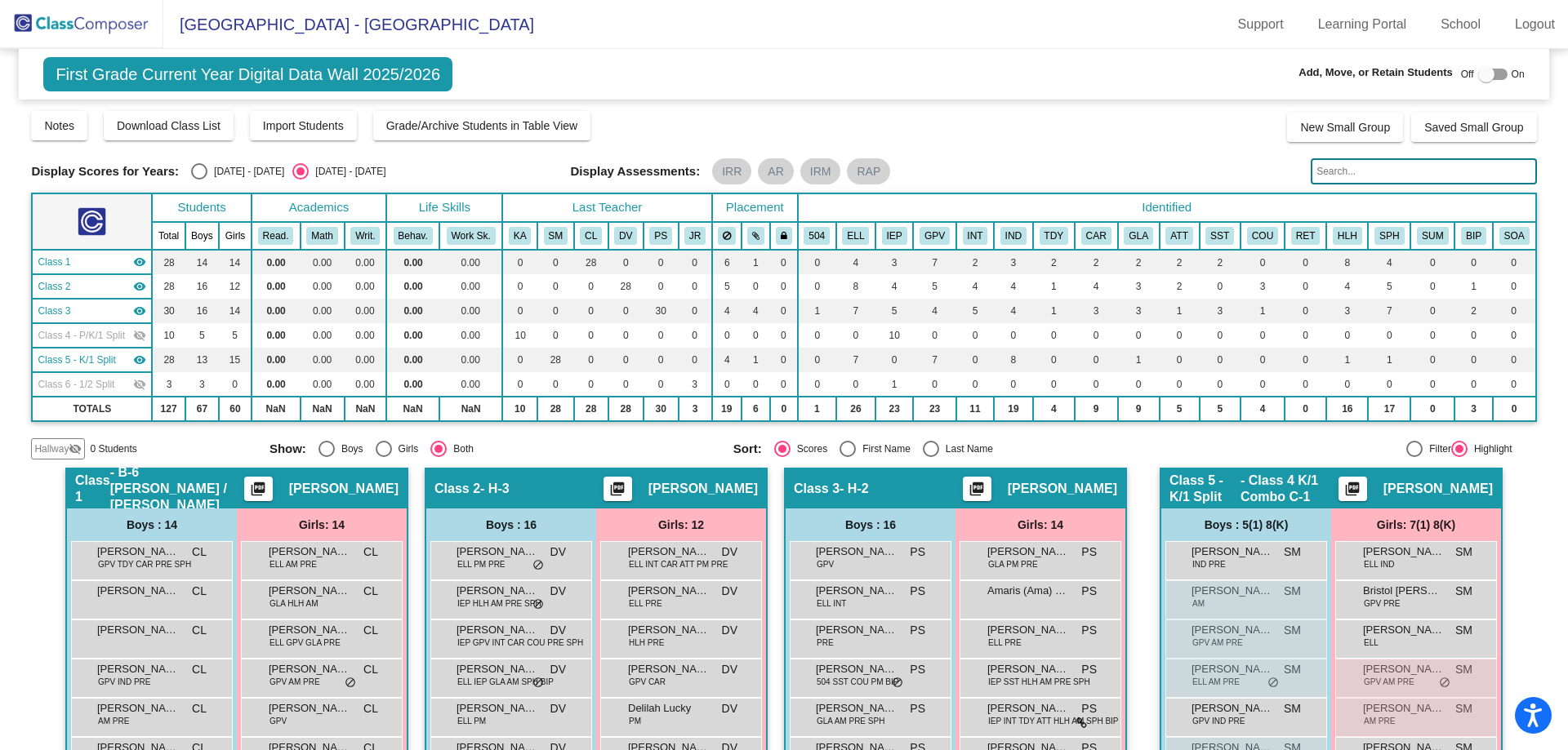
scroll to position [117, 0]
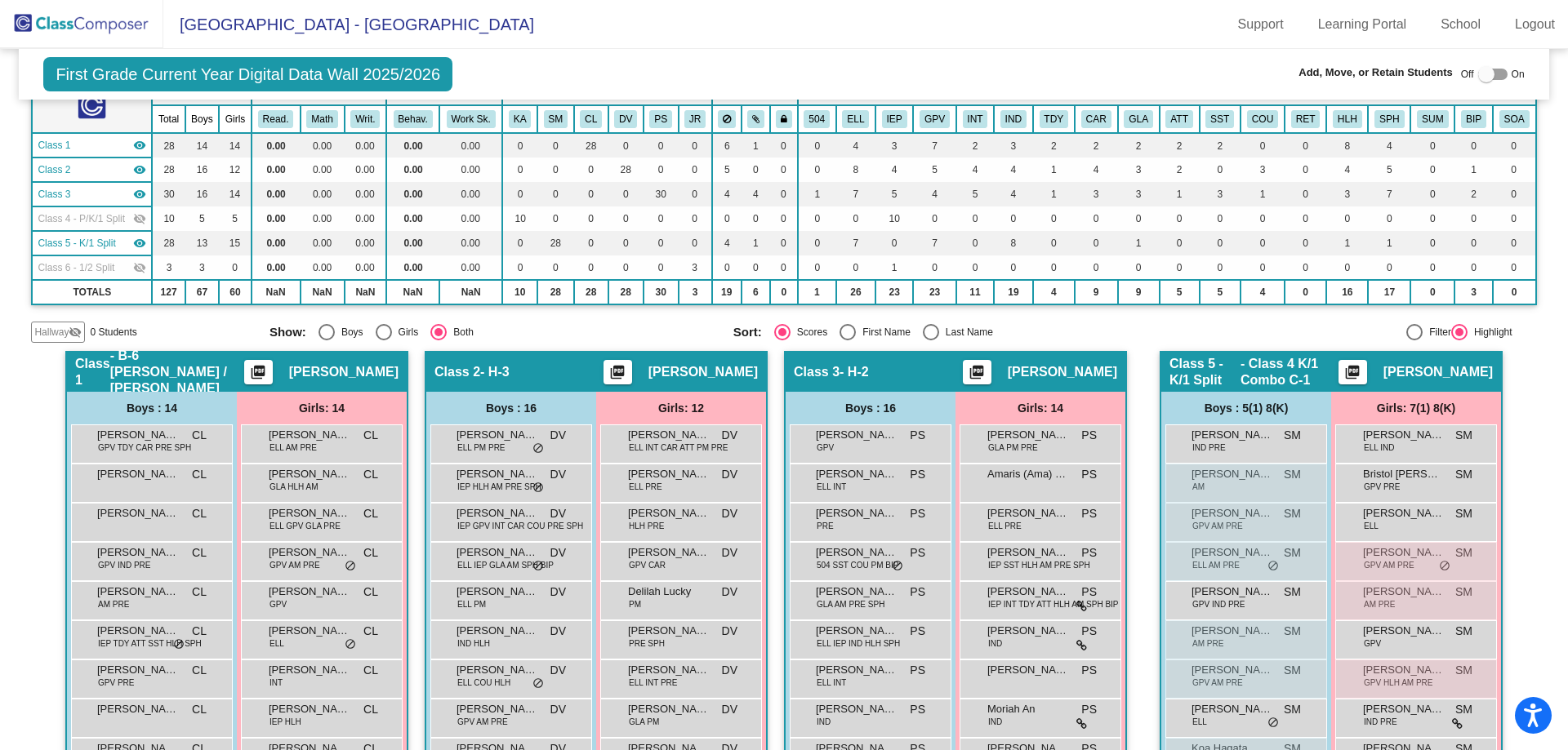
click at [93, 32] on img at bounding box center [81, 24] width 164 height 48
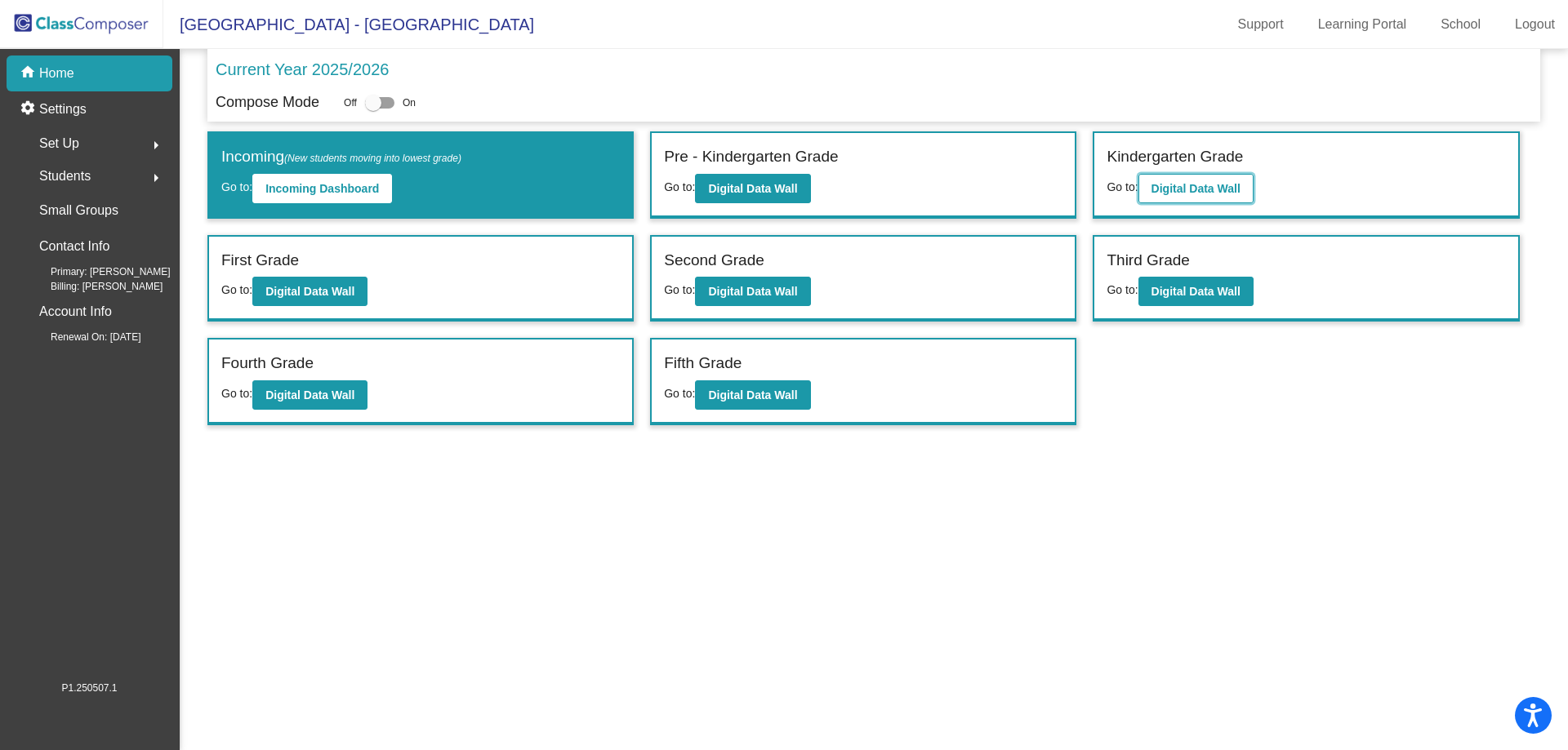
click at [1150, 194] on button "Digital Data Wall" at bounding box center [1195, 189] width 115 height 29
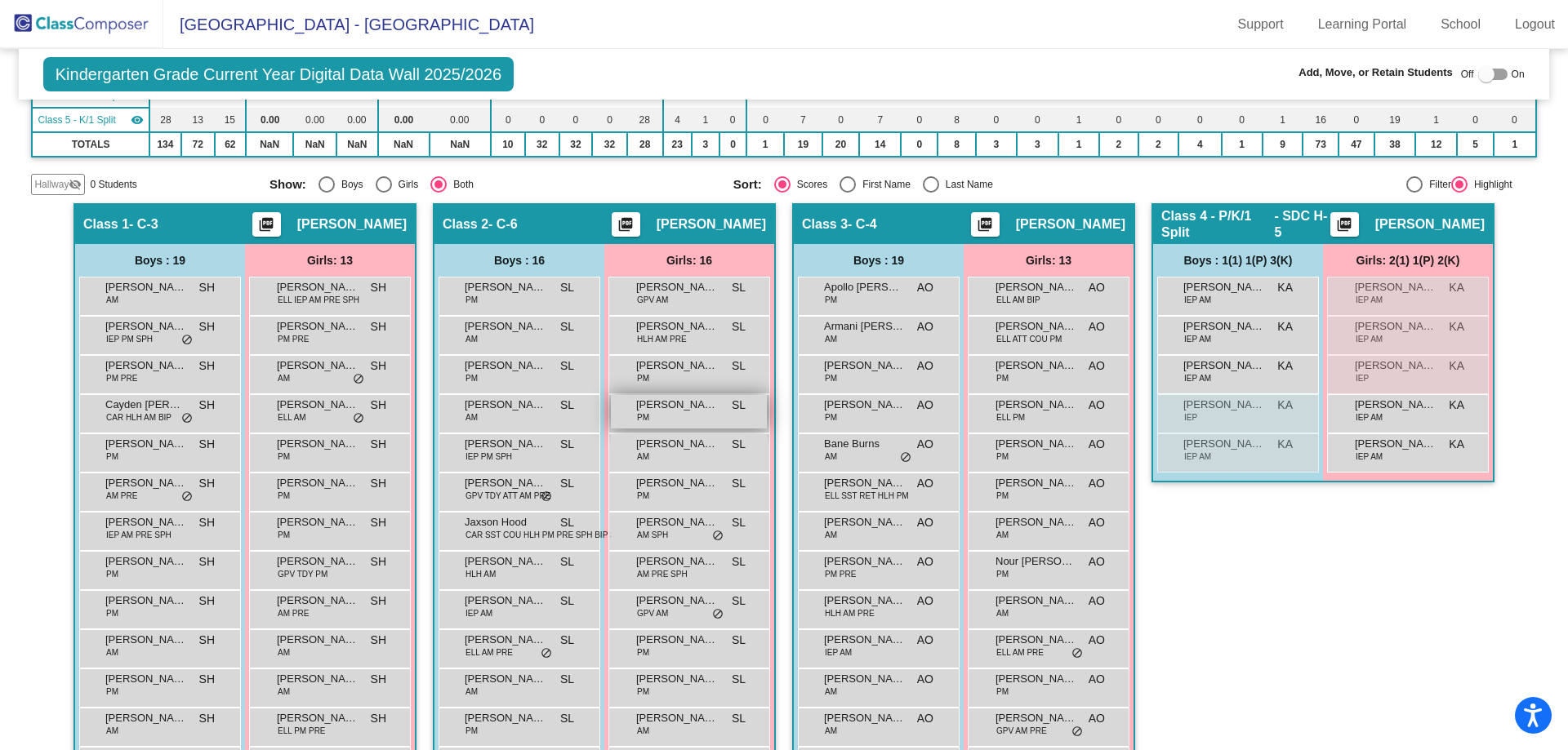
scroll to position [245, 0]
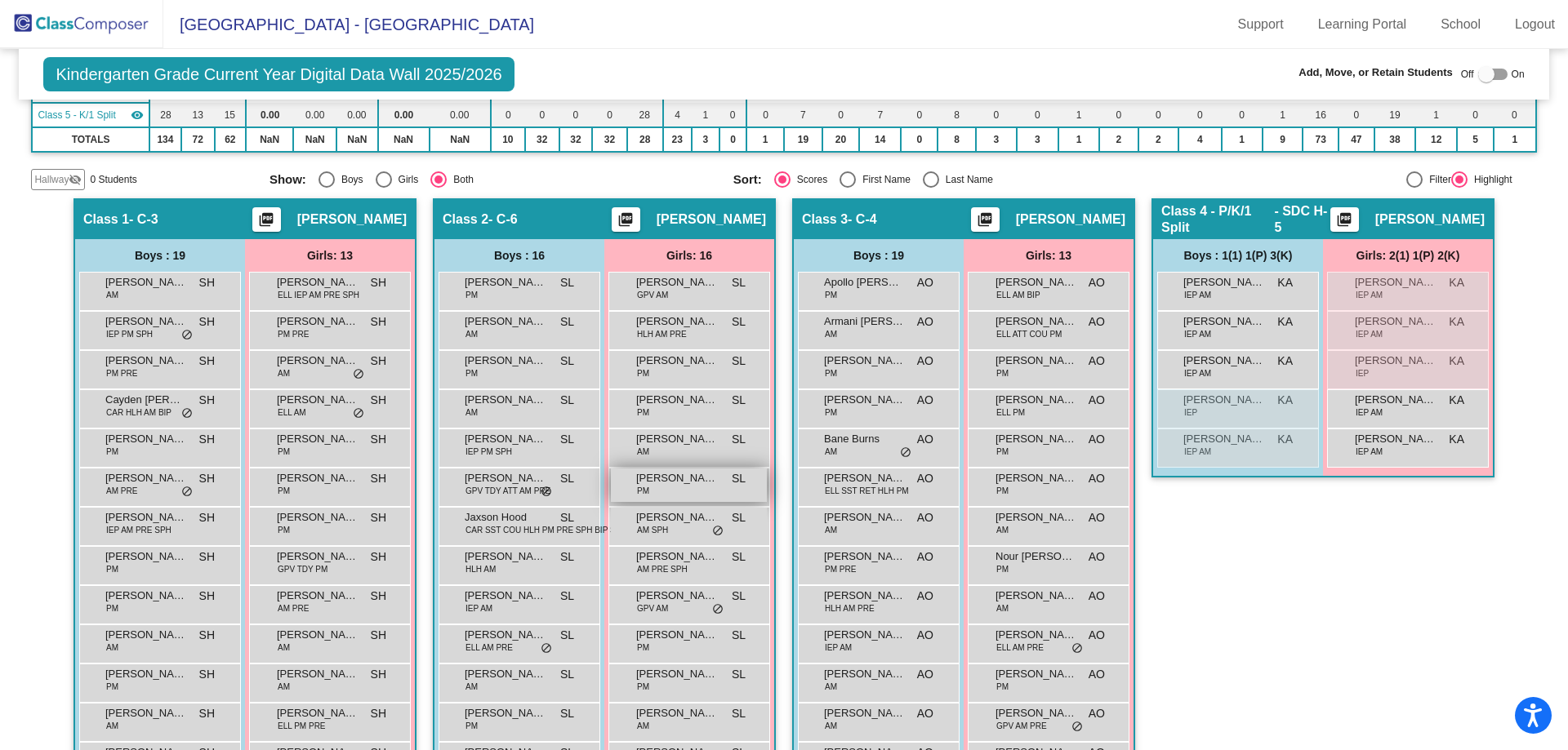
click at [669, 488] on div "[PERSON_NAME] PM SL lock do_not_disturb_alt" at bounding box center [689, 485] width 156 height 34
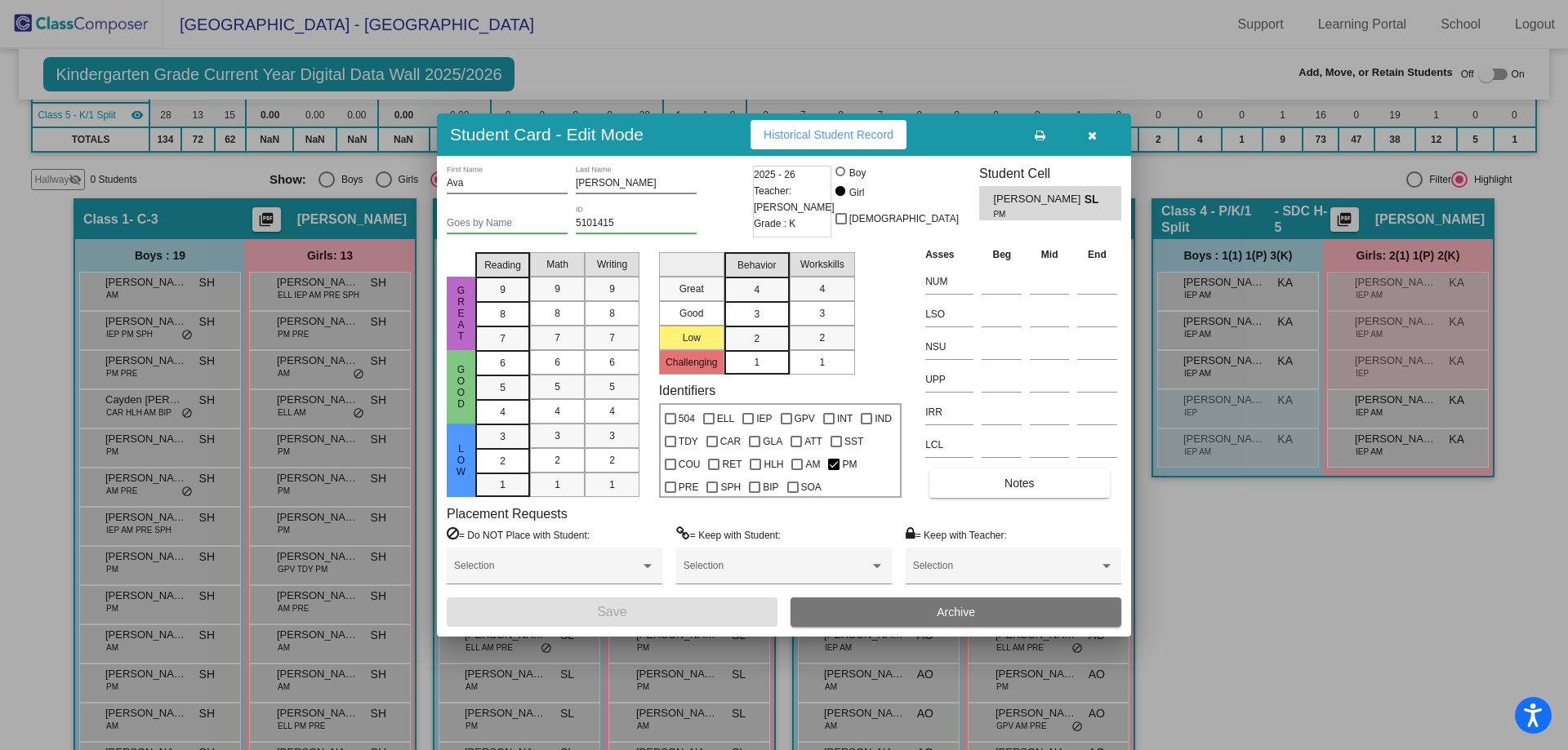
click at [909, 612] on button "Archive" at bounding box center [956, 612] width 331 height 29
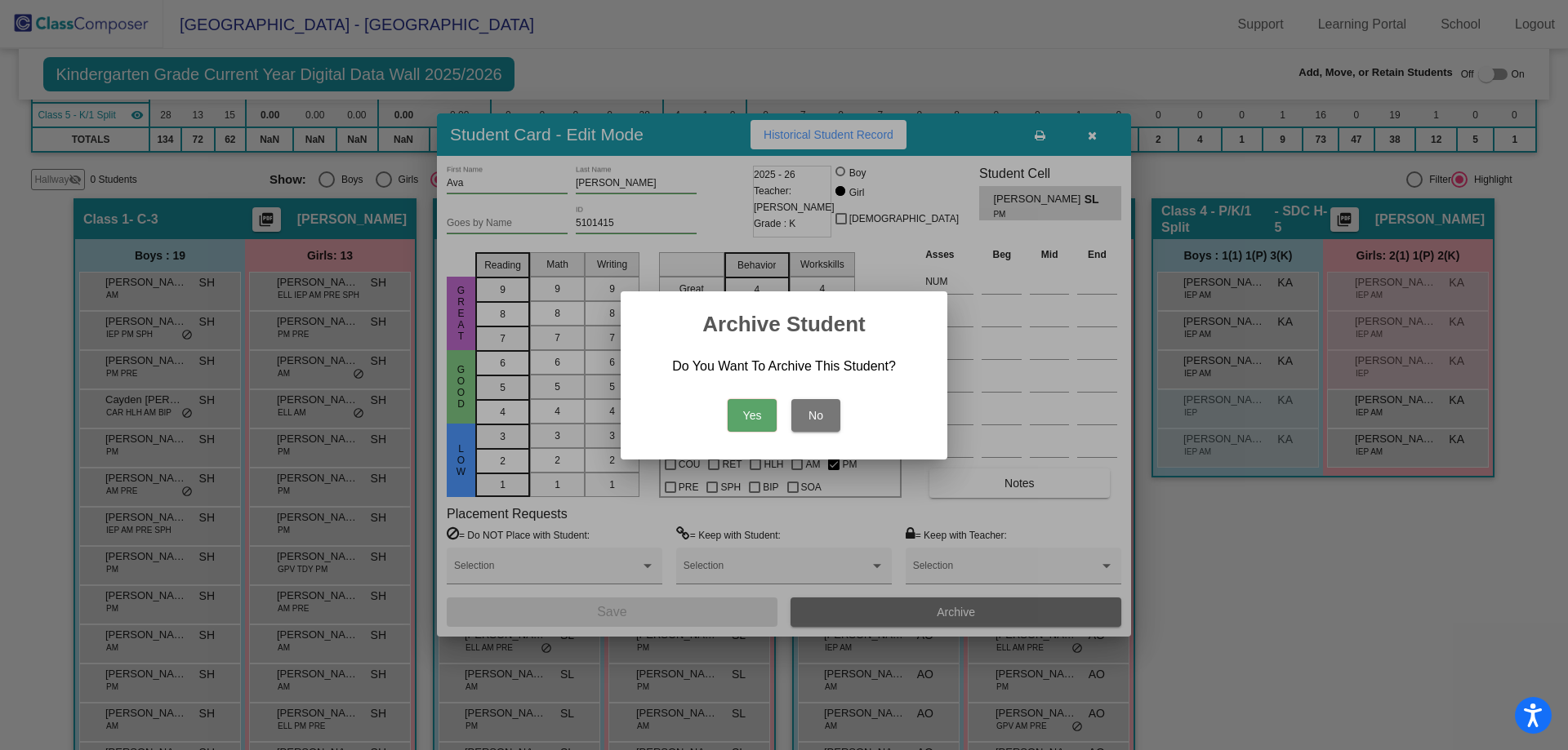
click at [748, 412] on button "Yes" at bounding box center [752, 416] width 49 height 33
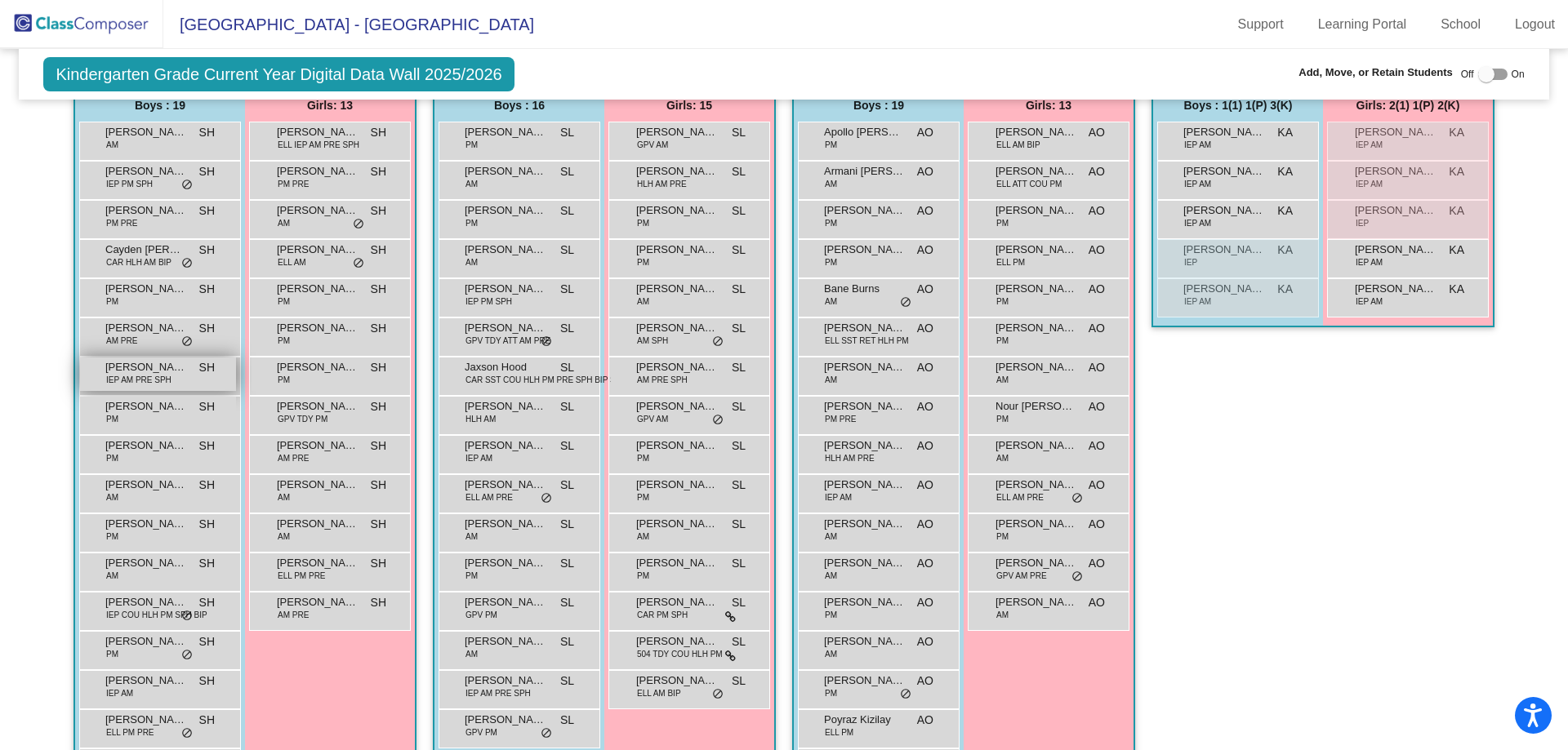
scroll to position [408, 0]
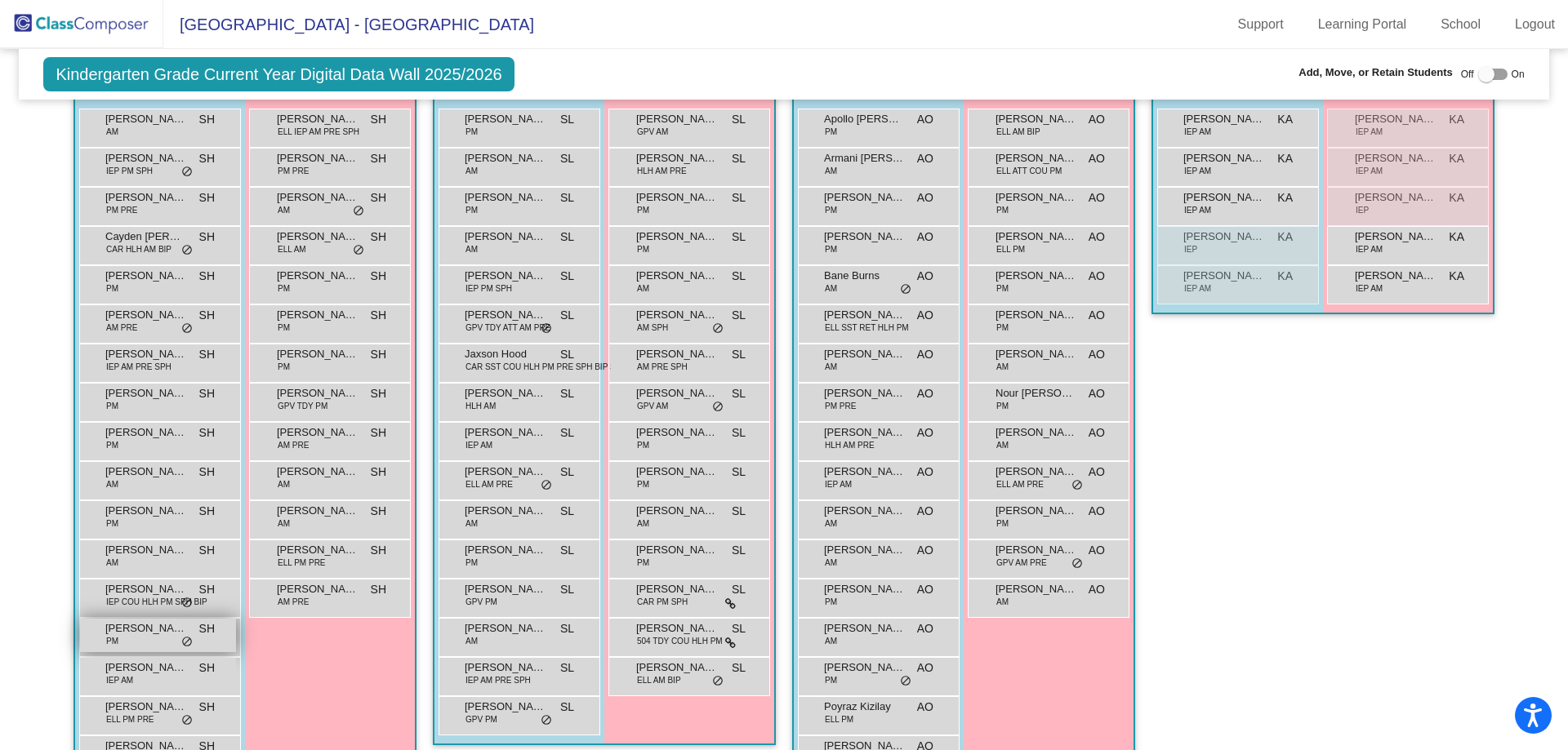
click at [147, 637] on div "[PERSON_NAME] PM SH lock do_not_disturb_alt" at bounding box center [158, 636] width 156 height 34
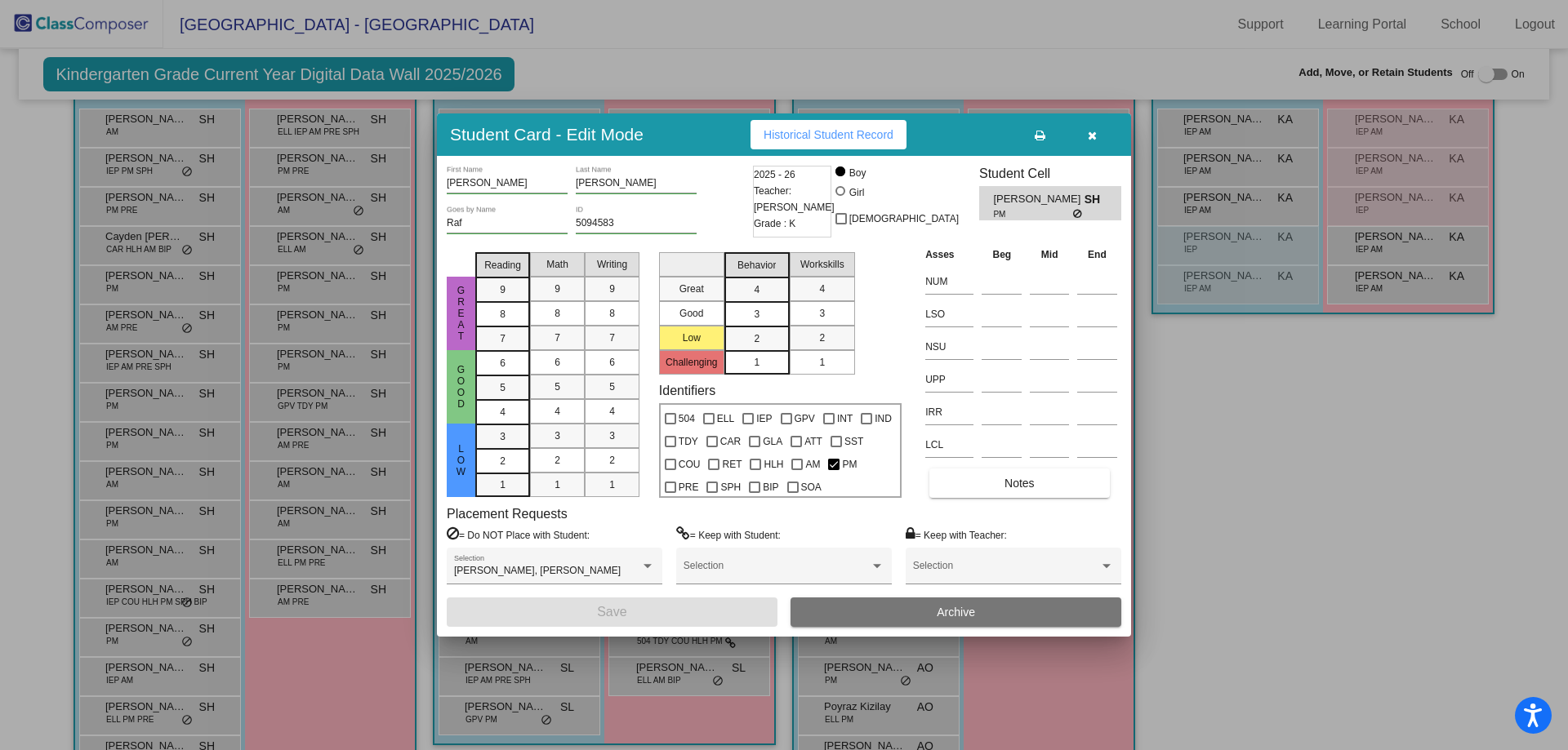
click at [871, 611] on button "Archive" at bounding box center [956, 612] width 331 height 29
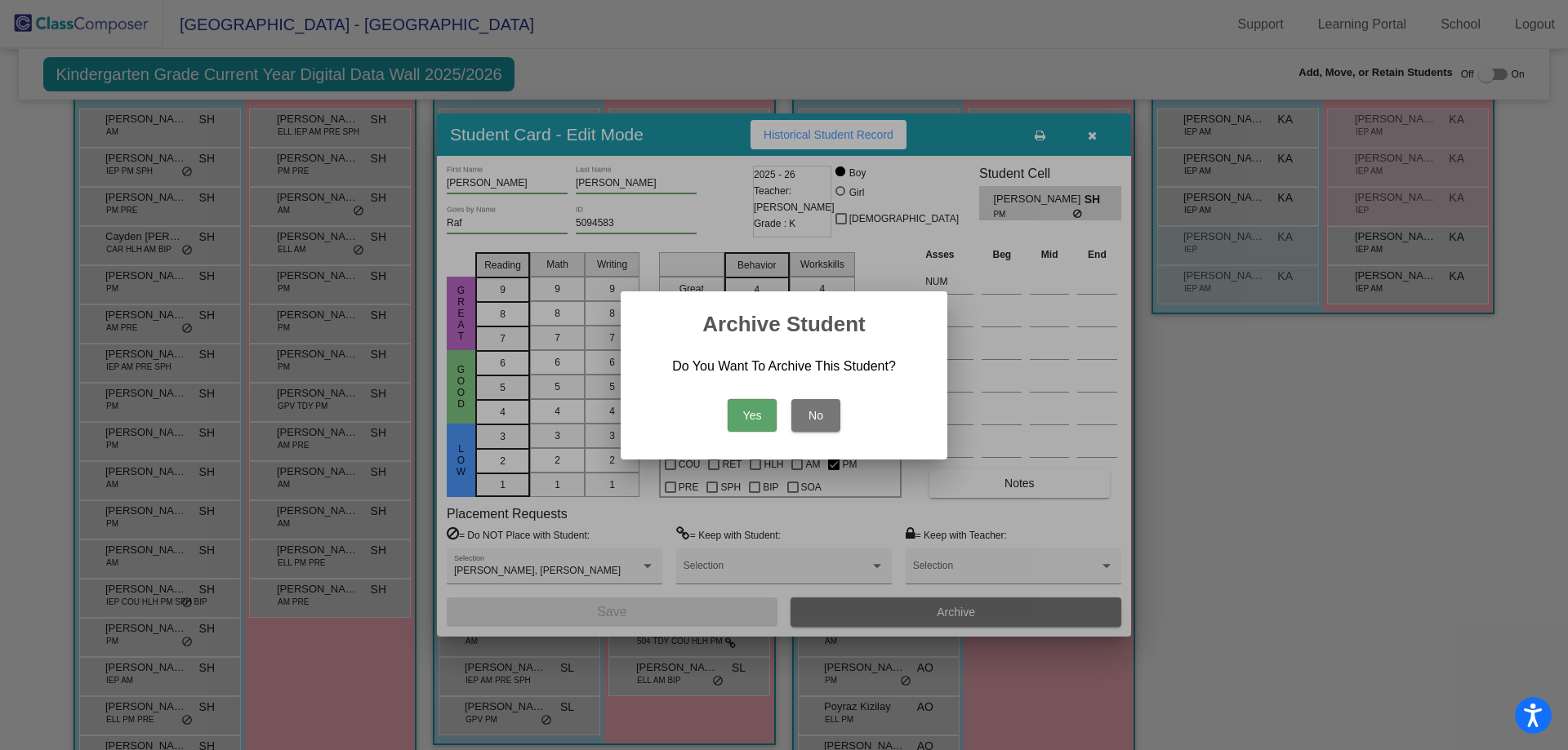
click at [744, 419] on button "Yes" at bounding box center [752, 416] width 49 height 33
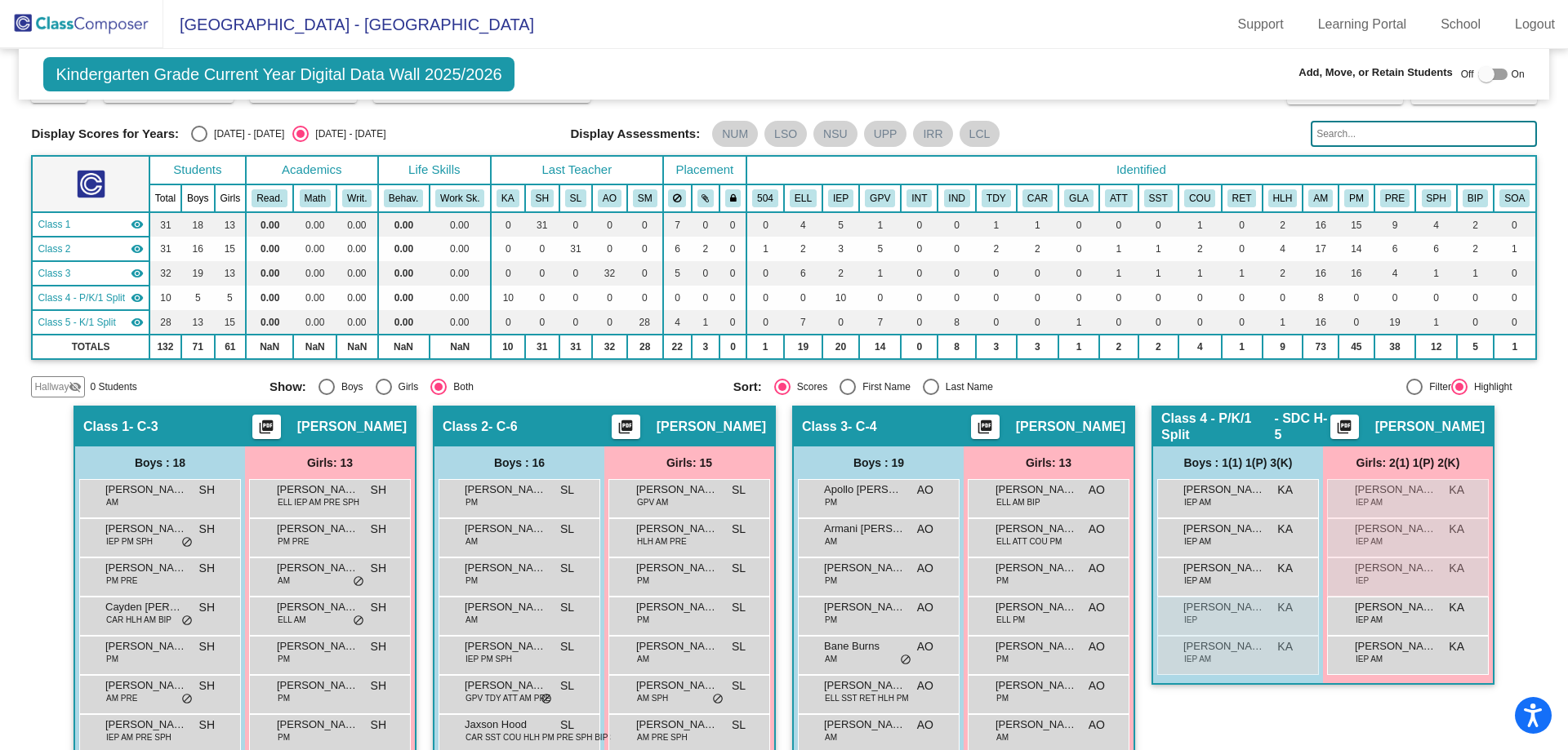
scroll to position [0, 0]
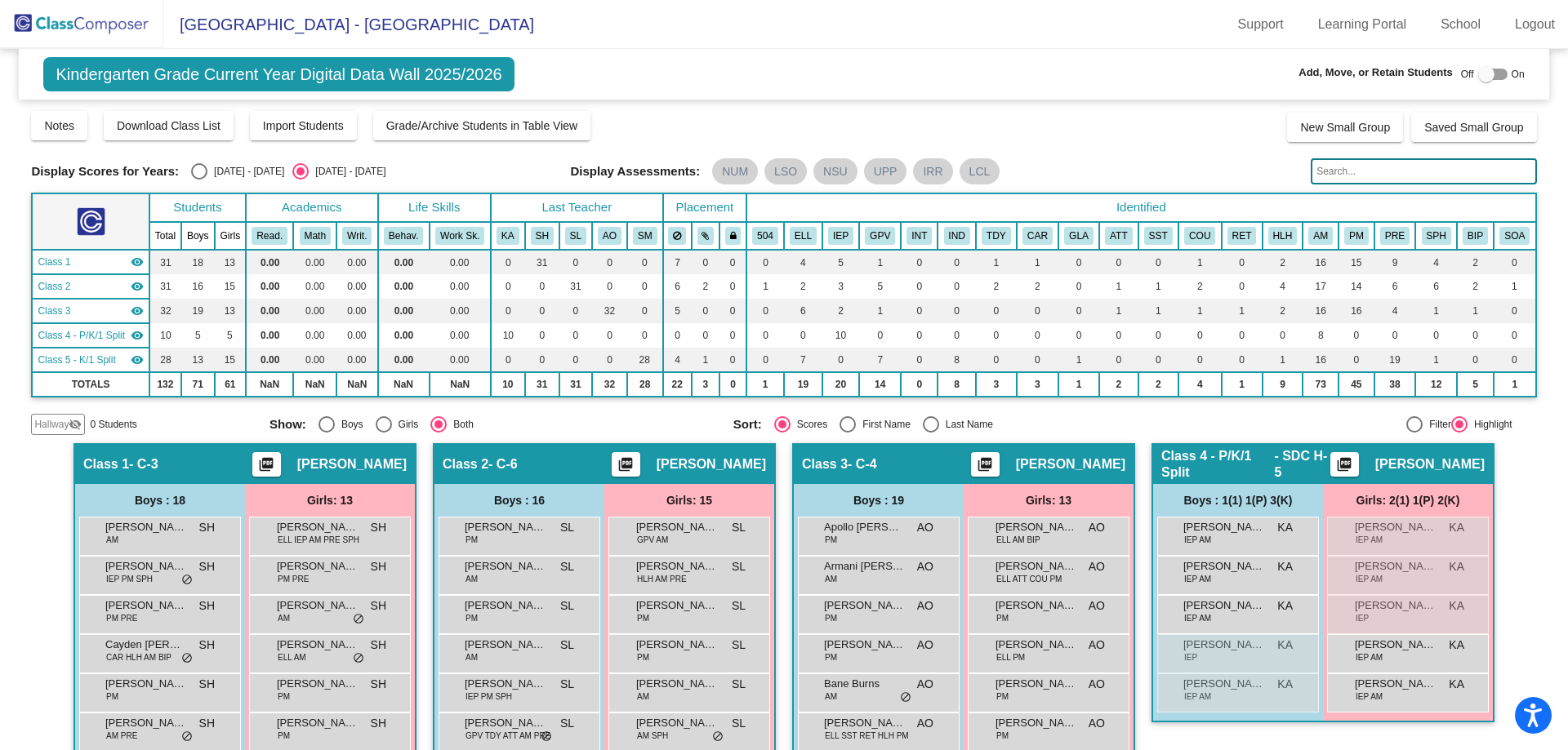
click at [121, 13] on img at bounding box center [81, 24] width 164 height 48
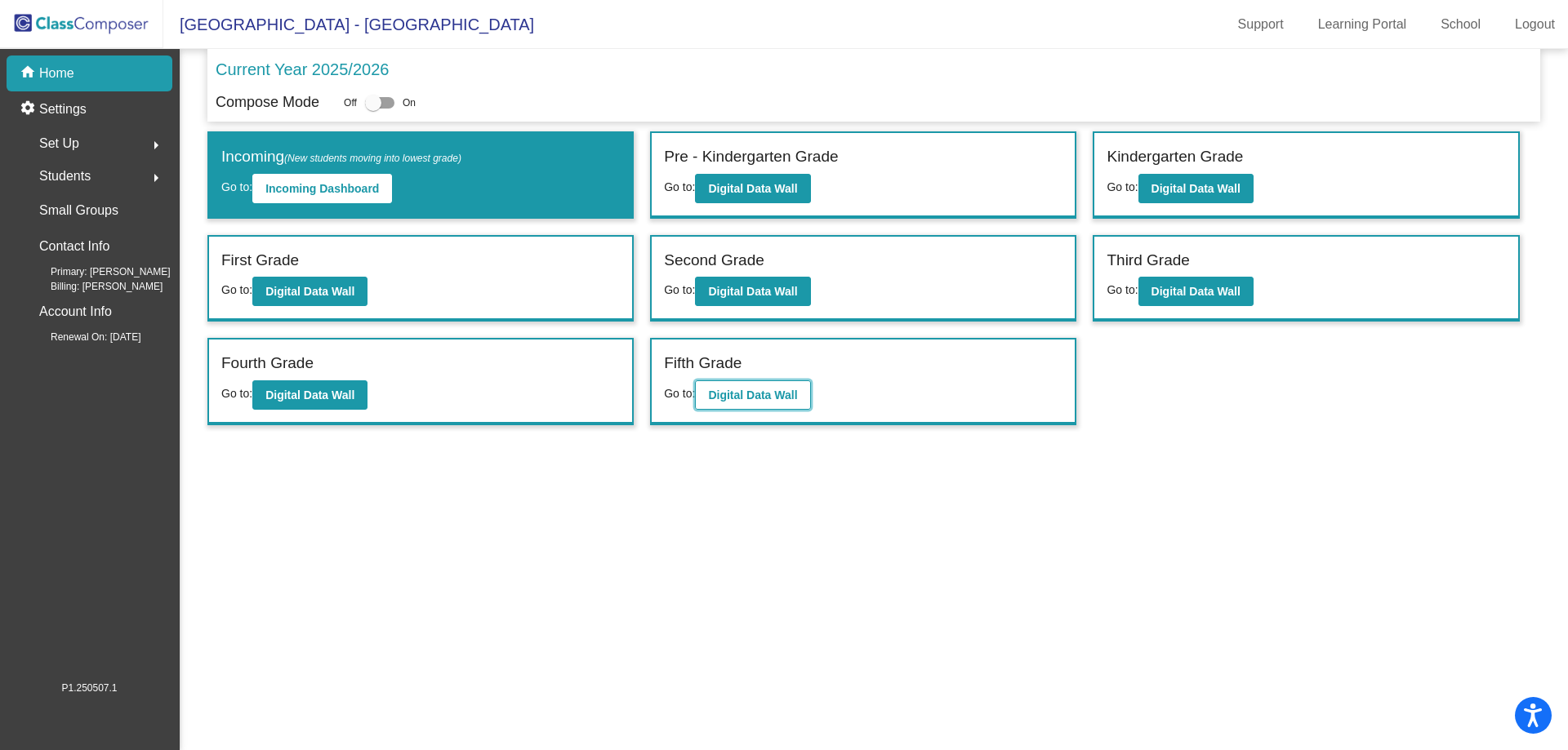
click at [757, 395] on b "Digital Data Wall" at bounding box center [752, 395] width 89 height 13
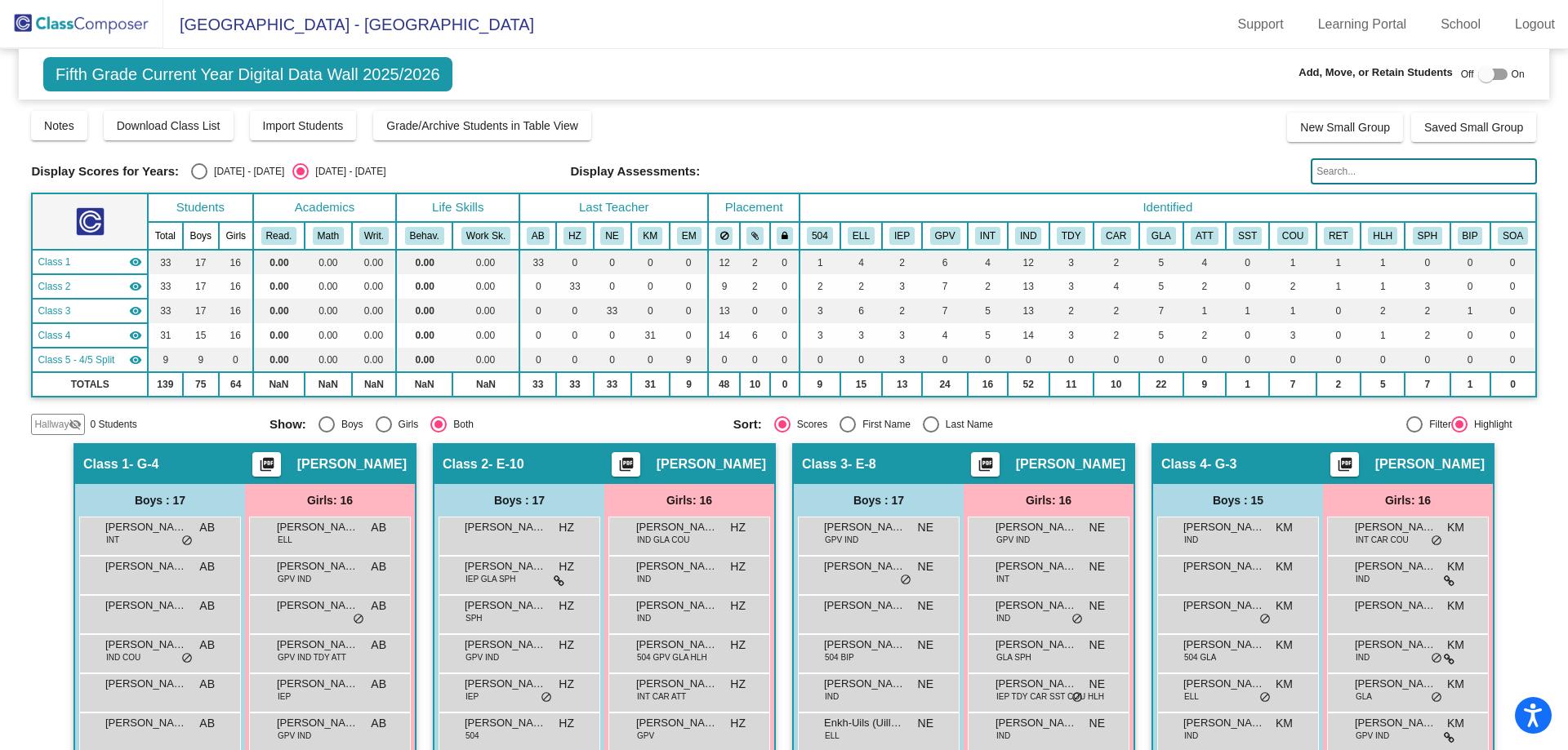
click at [1481, 76] on div at bounding box center [1486, 74] width 16 height 16
checkbox input "true"
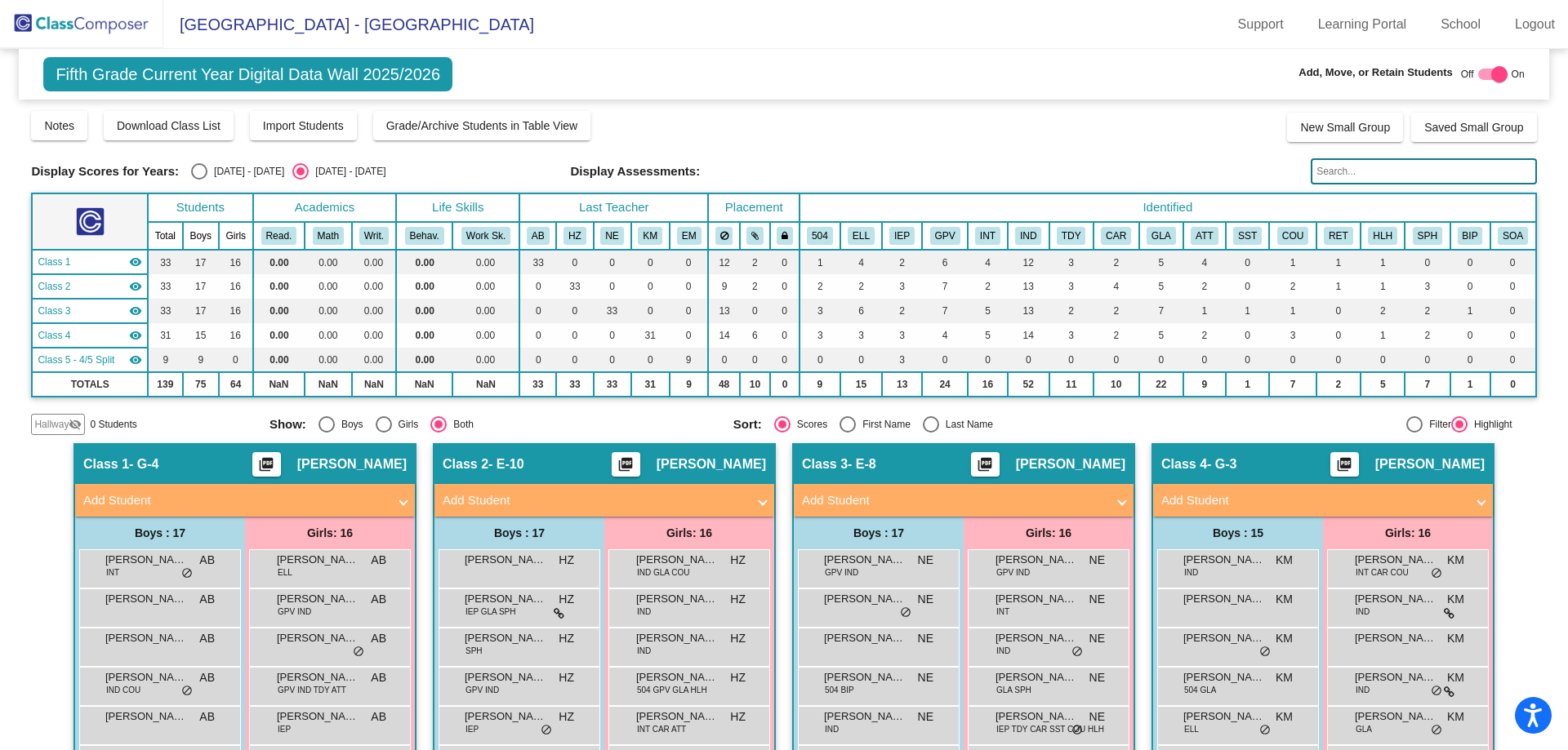
click at [1274, 508] on mat-panel-title "Add Student" at bounding box center [1312, 501] width 304 height 19
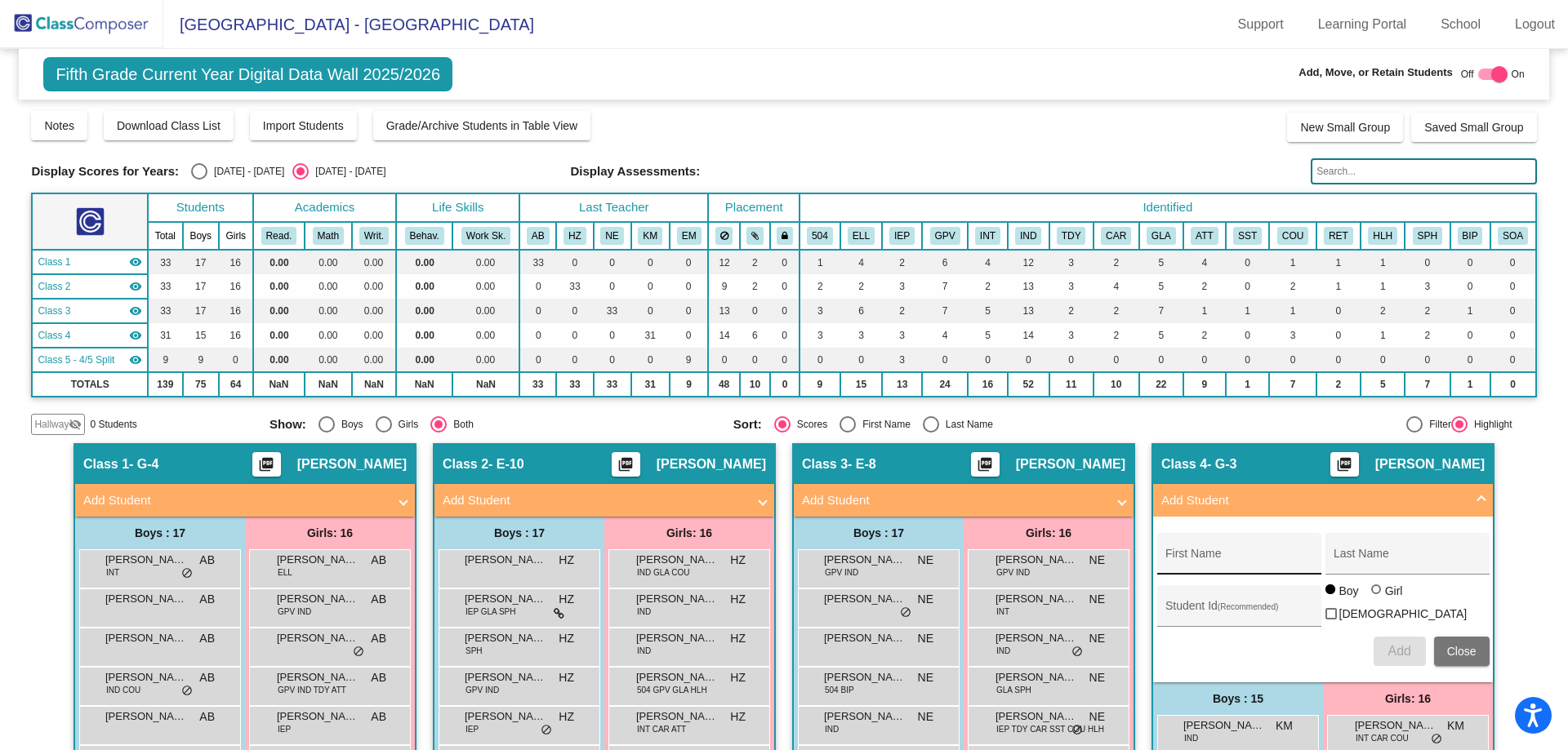
click at [1207, 552] on div "First Name" at bounding box center [1239, 559] width 147 height 34
type input "[PERSON_NAME]"
click at [1196, 602] on div "Student Id (Recommended)" at bounding box center [1239, 610] width 147 height 34
paste input "5102819"
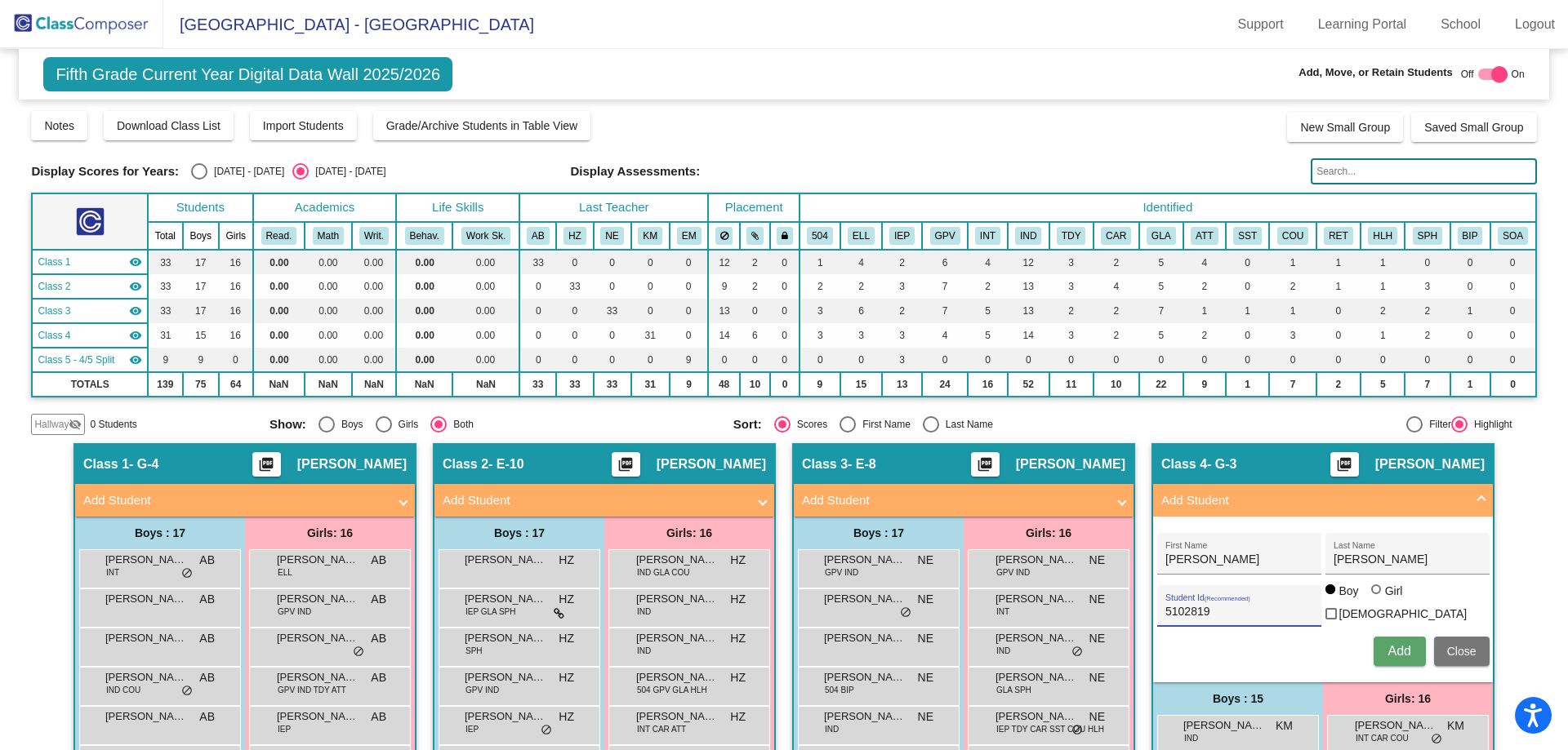
type input "5102819"
click at [1373, 594] on div at bounding box center [1376, 589] width 10 height 10
click at [1377, 598] on input "Girl" at bounding box center [1377, 598] width 1 height 1
radio input "true"
click at [1392, 651] on span "Add" at bounding box center [1399, 651] width 23 height 14
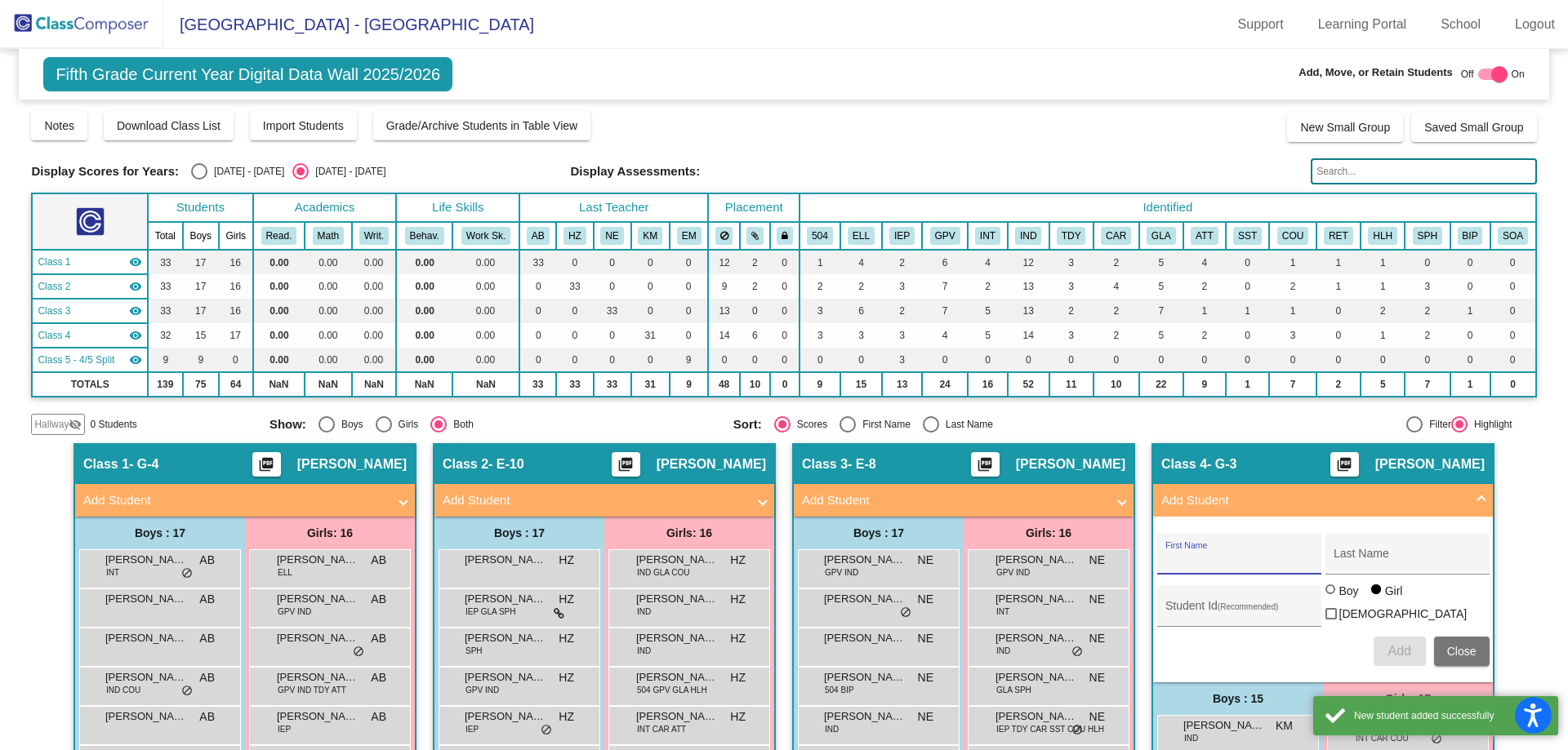
click at [1447, 653] on span "Close" at bounding box center [1461, 651] width 29 height 13
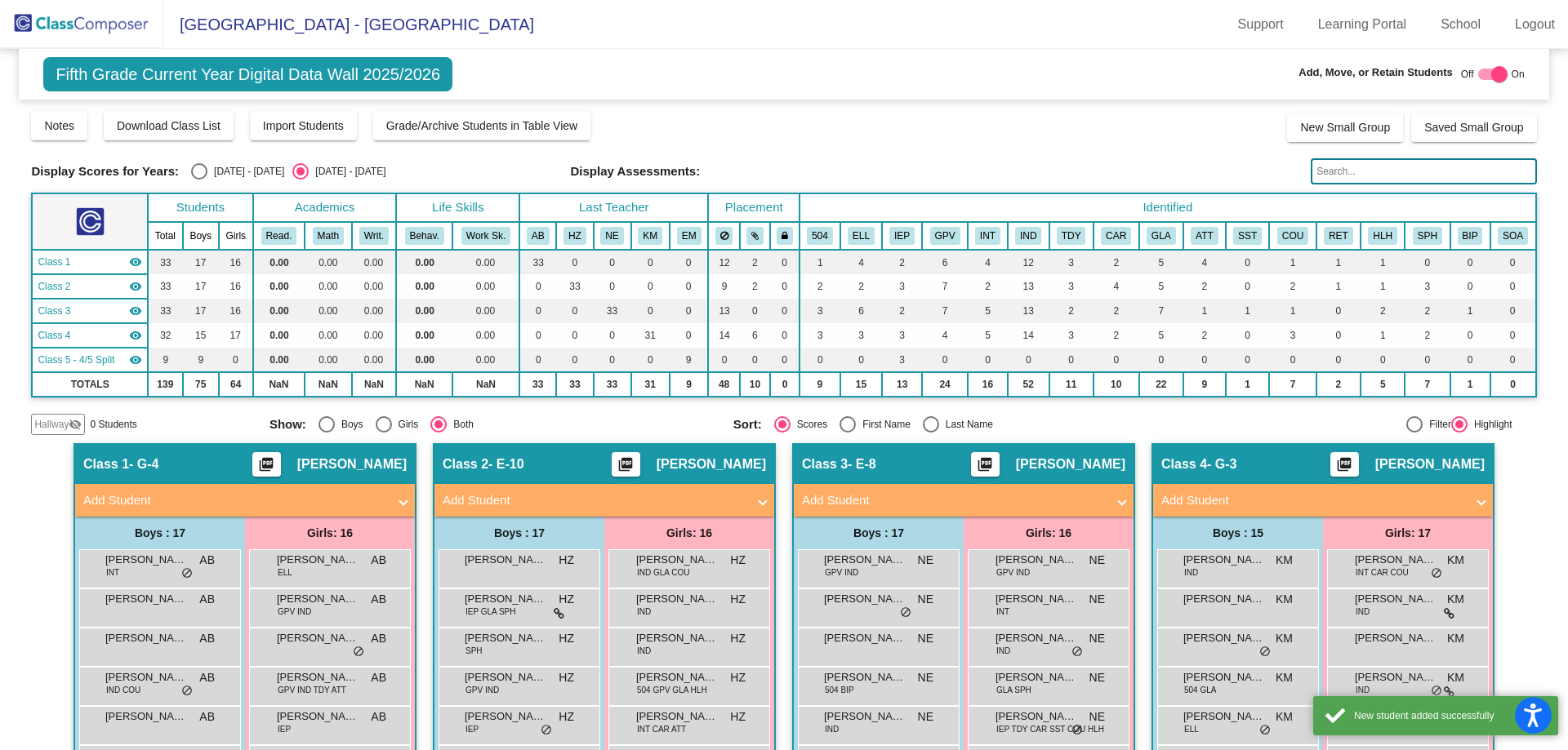
click at [1491, 71] on div at bounding box center [1499, 74] width 16 height 16
checkbox input "false"
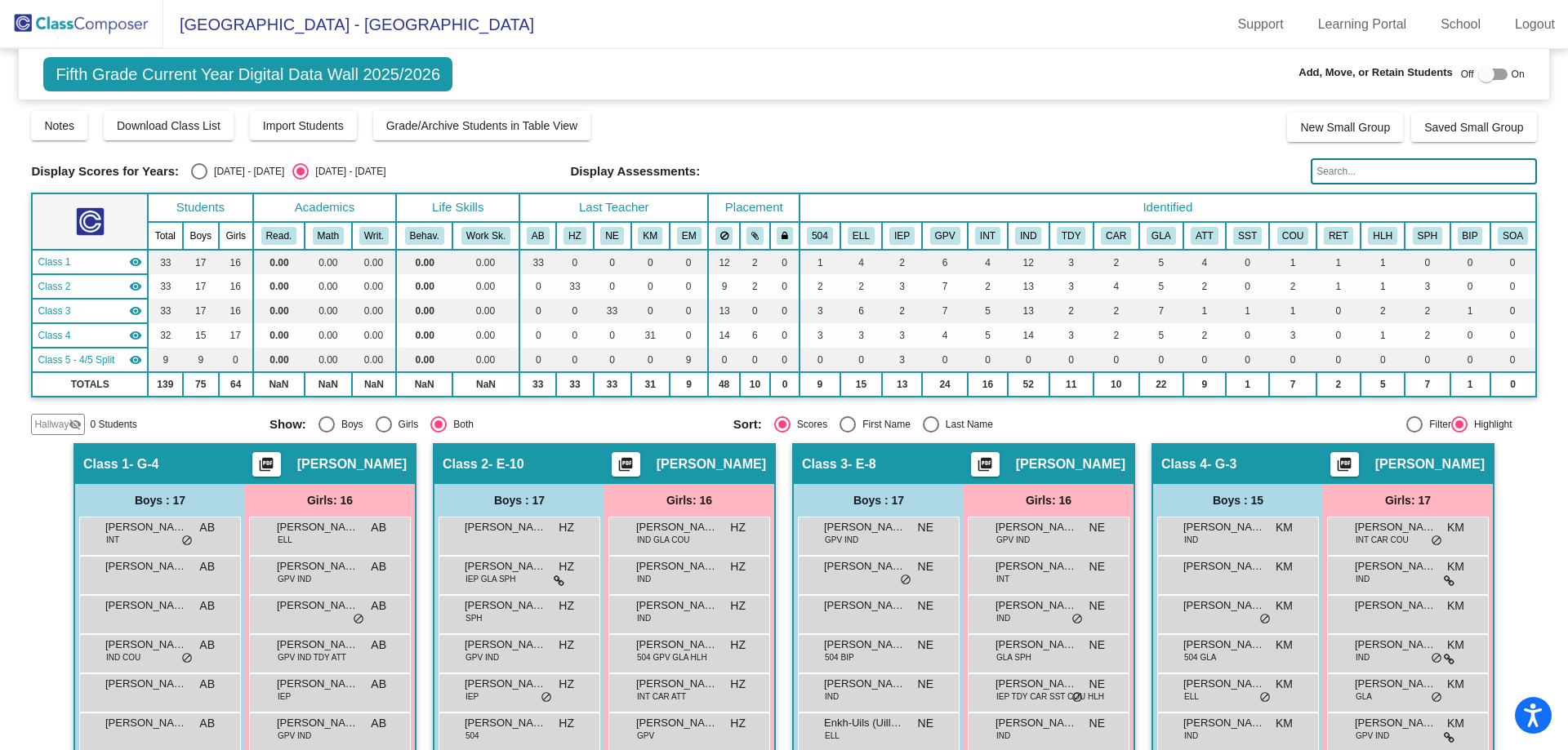
click at [1376, 165] on input "text" at bounding box center [1423, 171] width 225 height 26
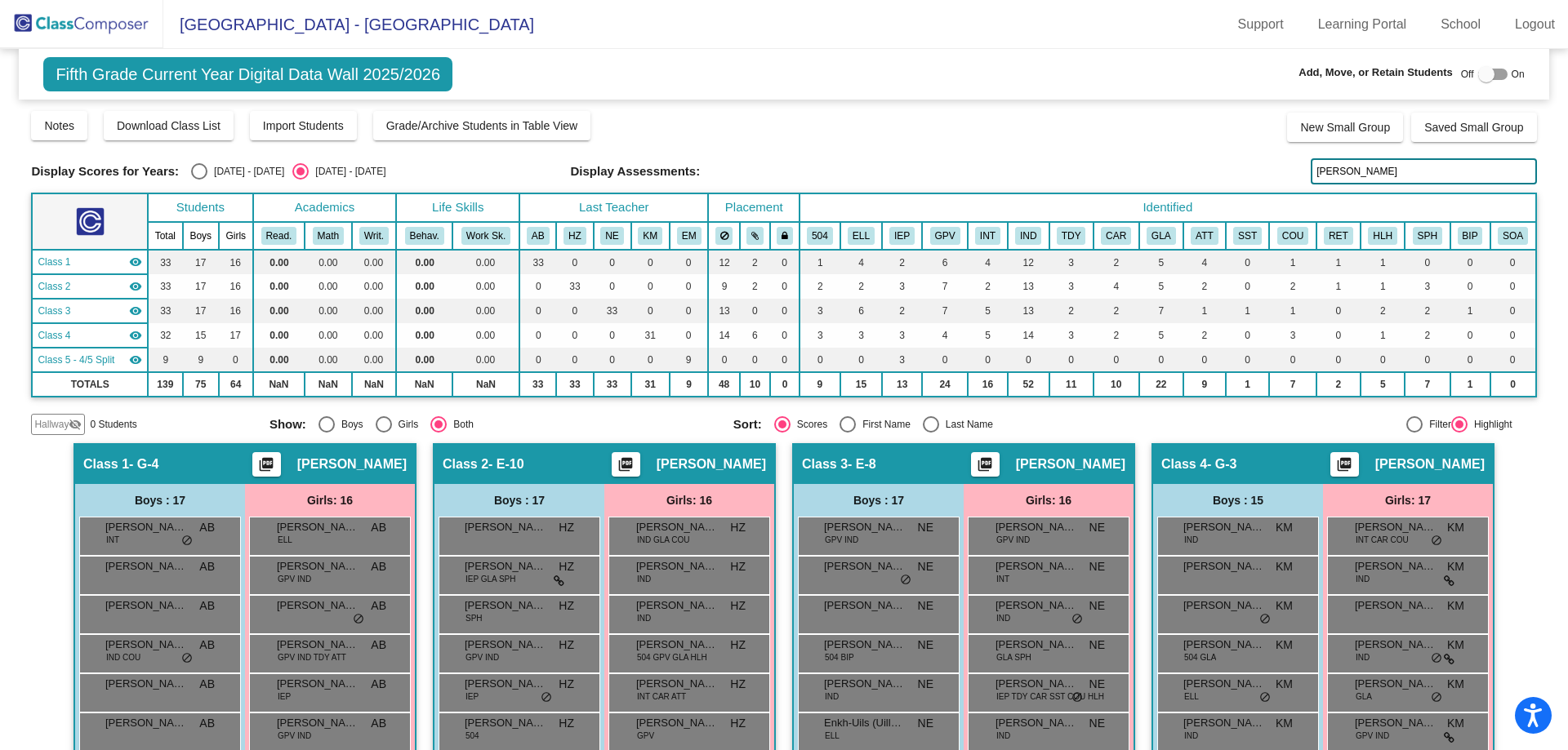
type input "[PERSON_NAME]"
click at [78, 16] on img at bounding box center [81, 24] width 164 height 48
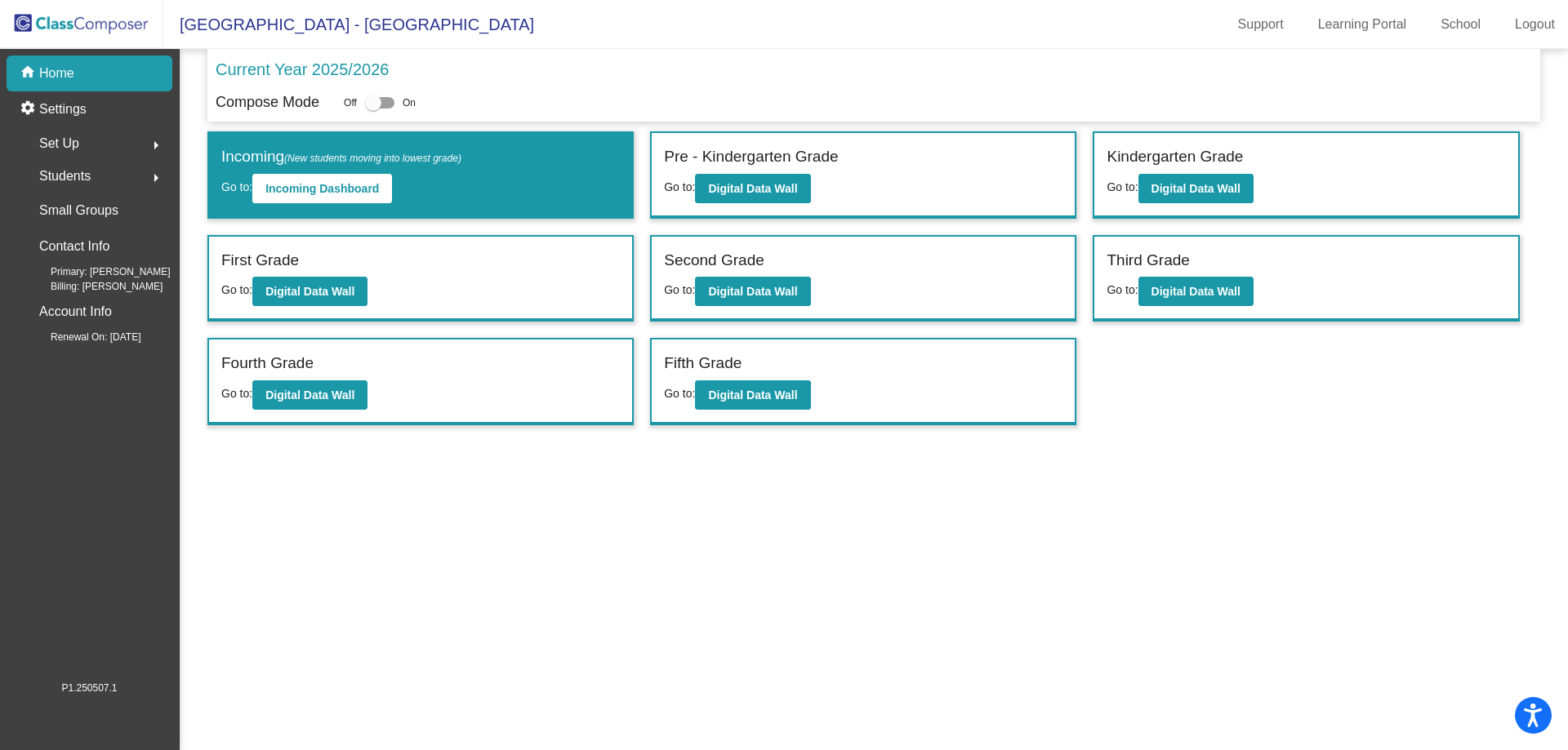
click at [128, 178] on div "Students arrow_right" at bounding box center [94, 177] width 156 height 33
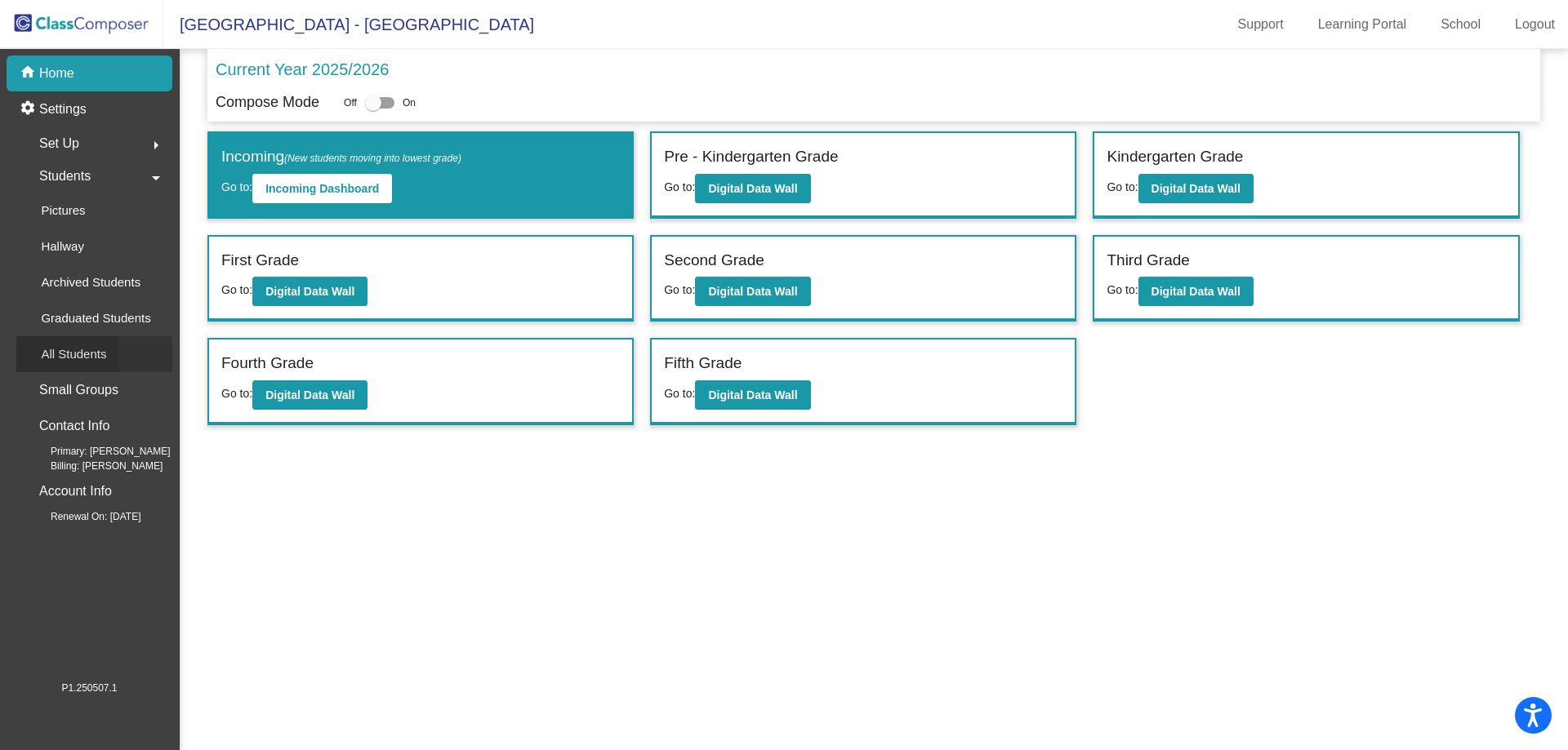
click at [118, 354] on div "All Students" at bounding box center [68, 353] width 103 height 36
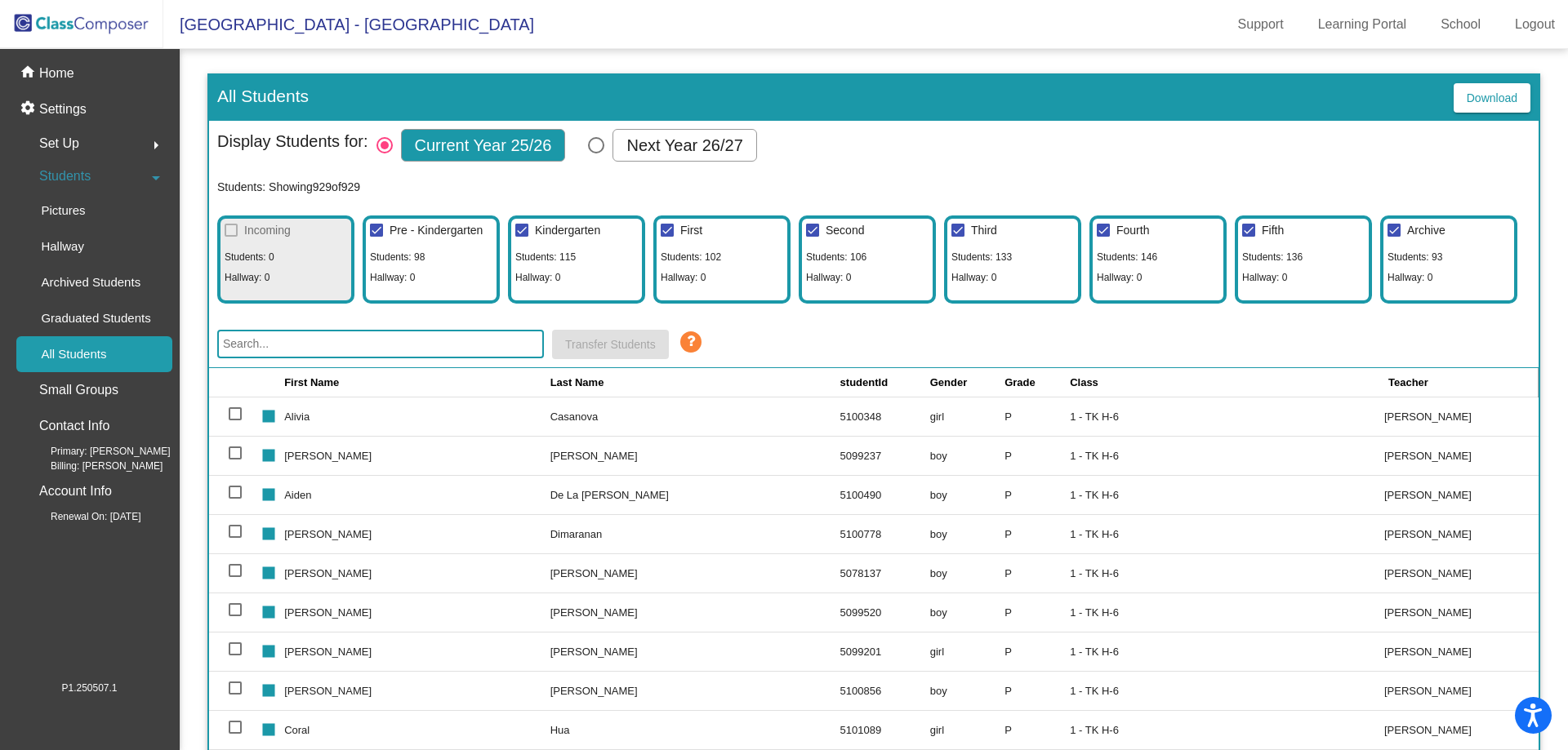
click at [429, 344] on input "text" at bounding box center [380, 344] width 327 height 29
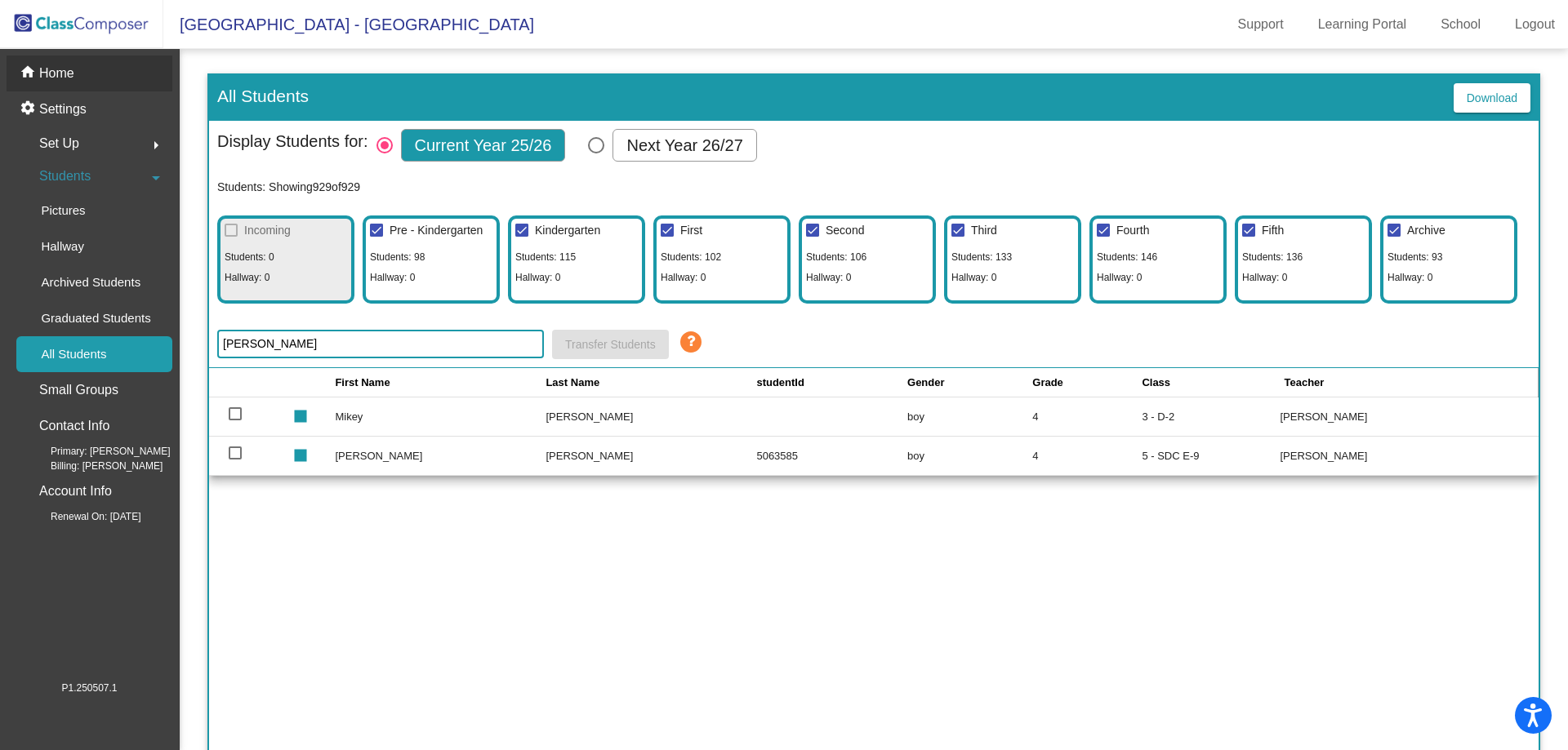
type input "[PERSON_NAME]"
click at [96, 77] on div "home Home" at bounding box center [89, 73] width 165 height 36
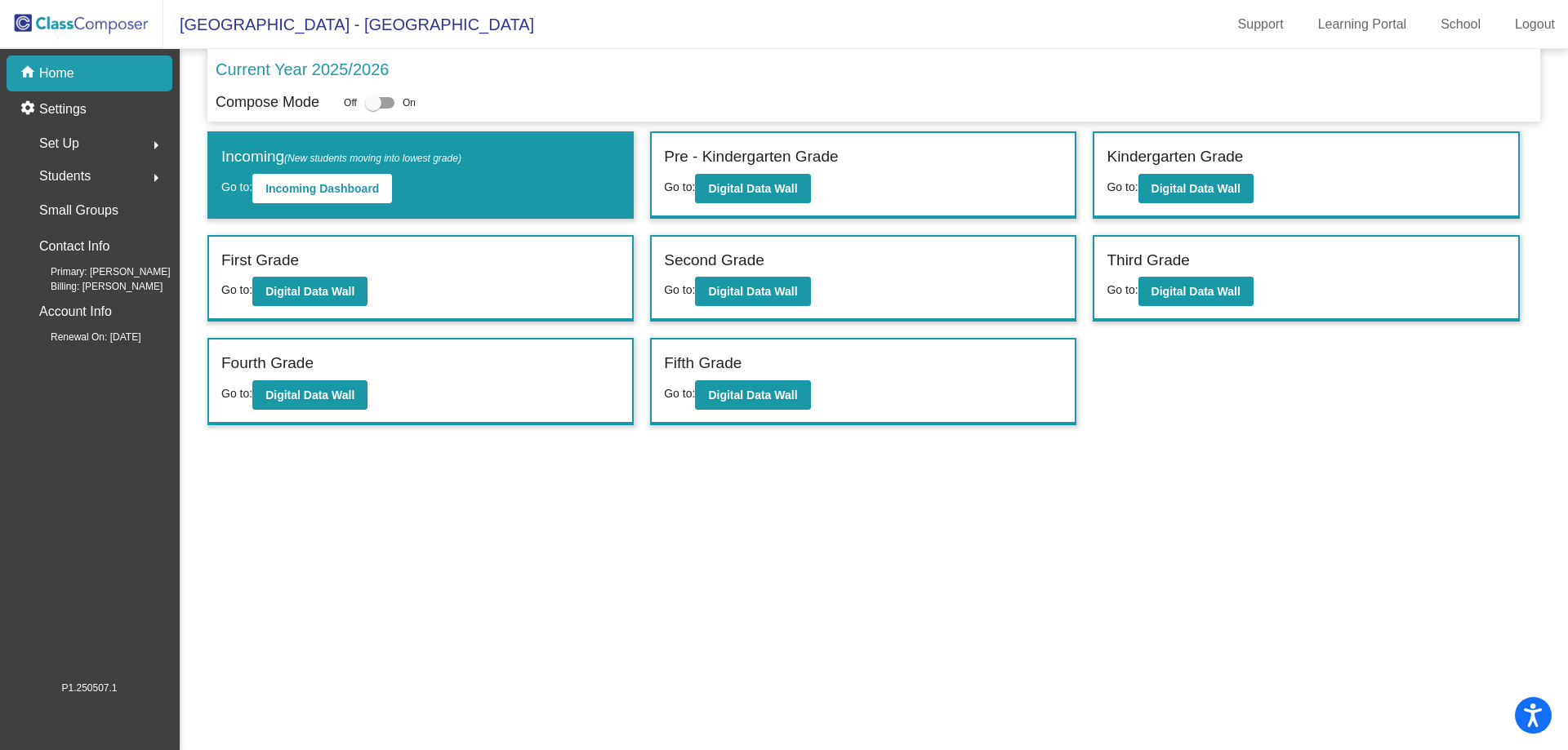
click at [82, 75] on div "home Home" at bounding box center [89, 73] width 165 height 36
click at [318, 398] on b "Digital Data Wall" at bounding box center [309, 395] width 89 height 13
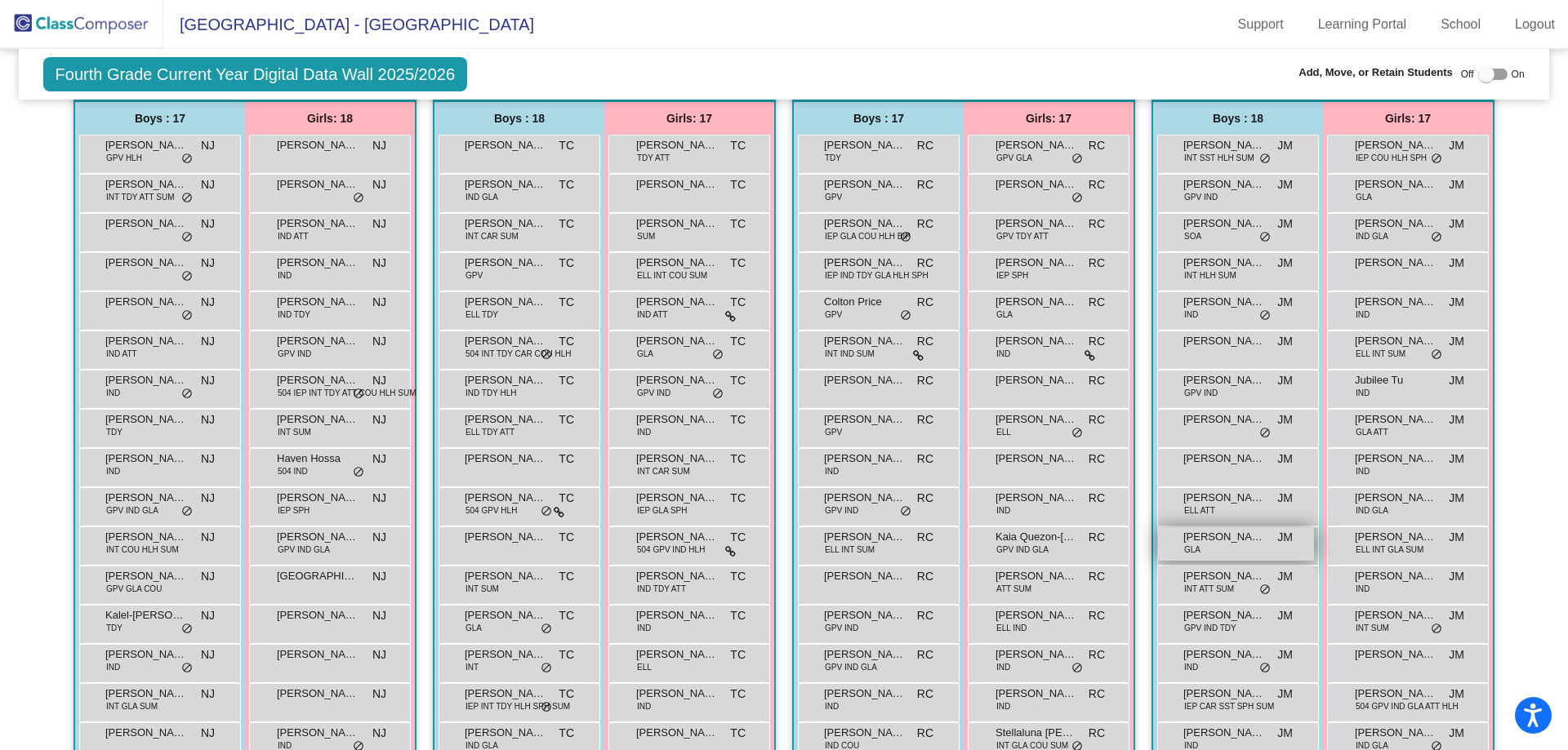
scroll to position [408, 0]
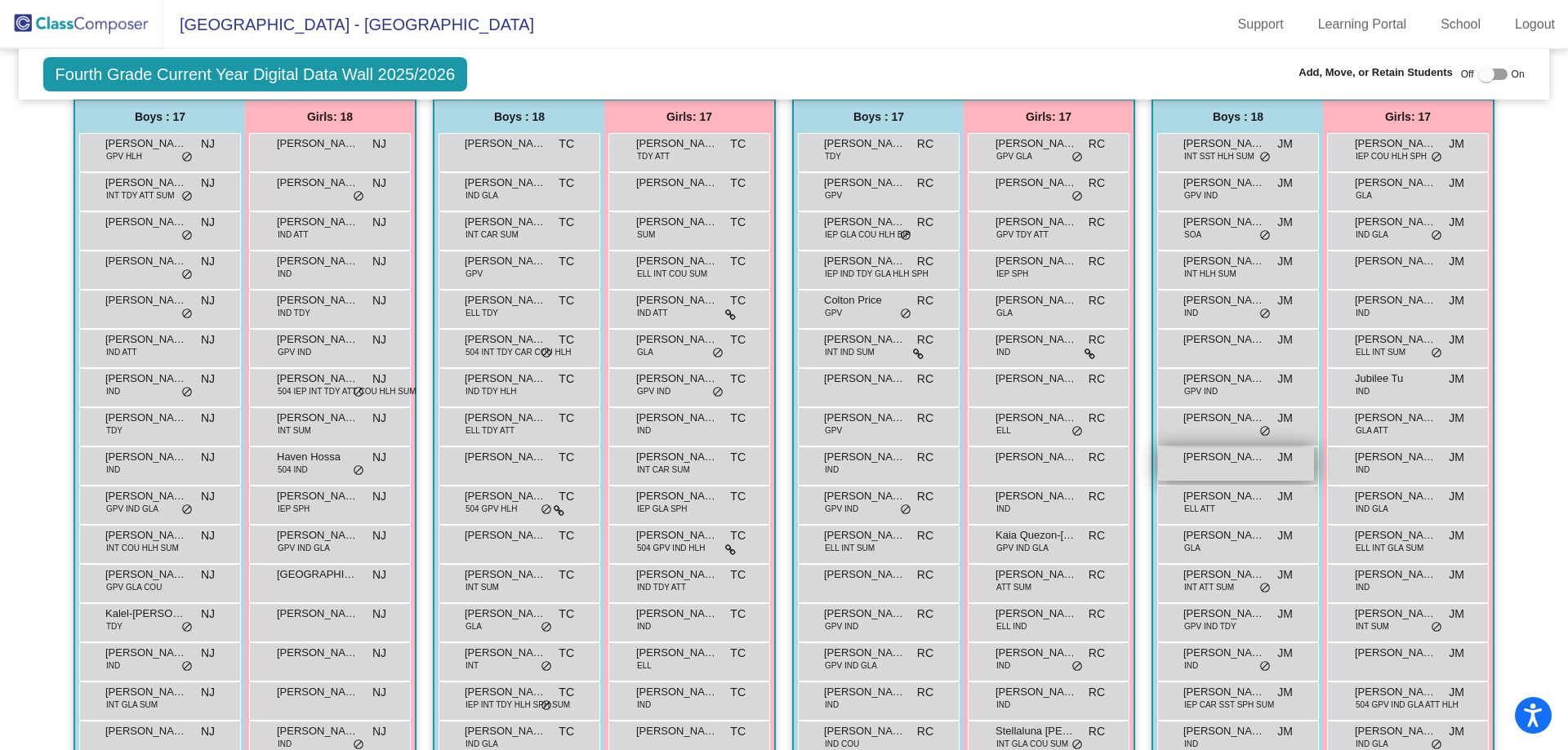
click at [1209, 469] on div "[PERSON_NAME] JM lock do_not_disturb_alt" at bounding box center [1236, 464] width 156 height 34
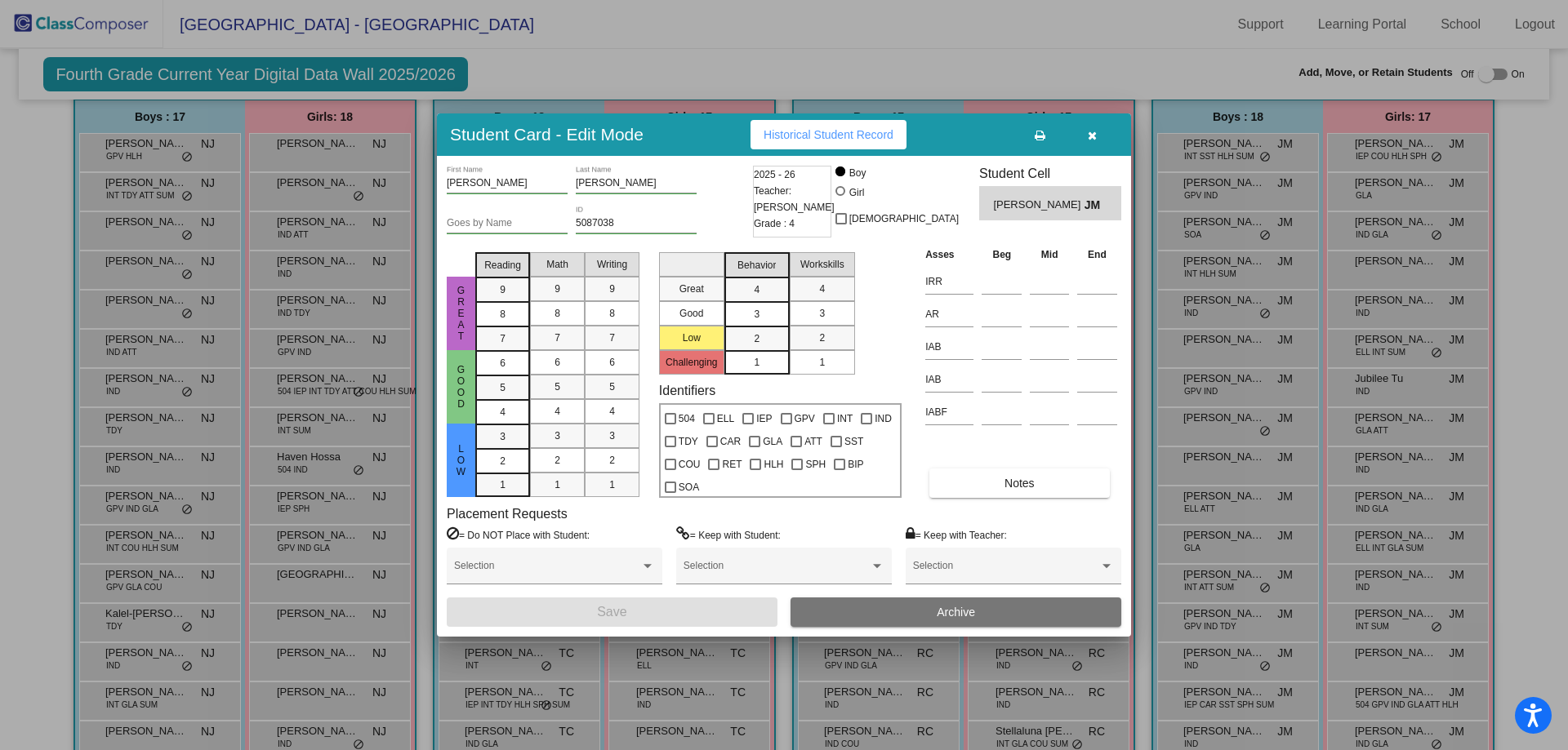
click at [964, 615] on span "Archive" at bounding box center [956, 611] width 38 height 13
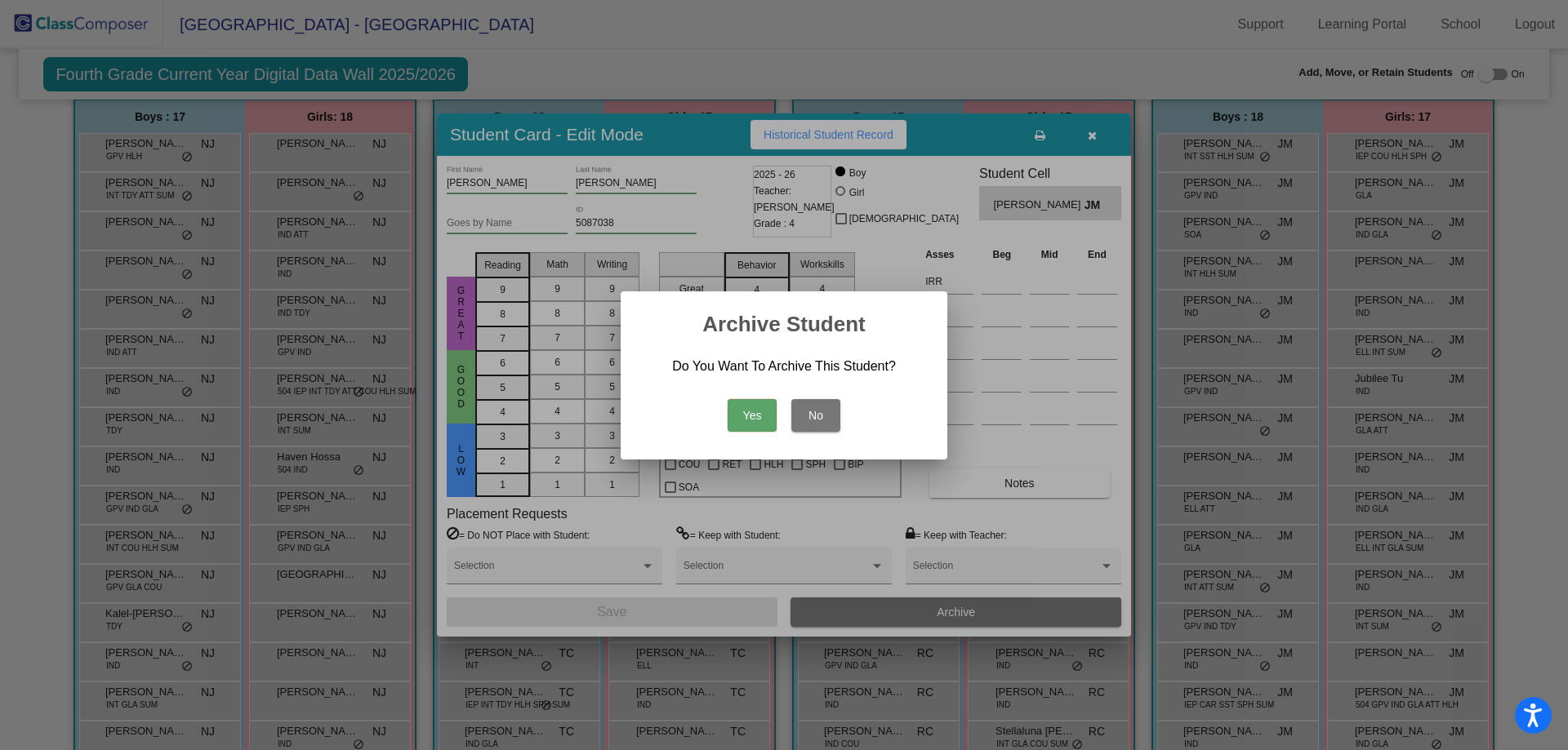
click at [754, 418] on button "Yes" at bounding box center [752, 416] width 49 height 33
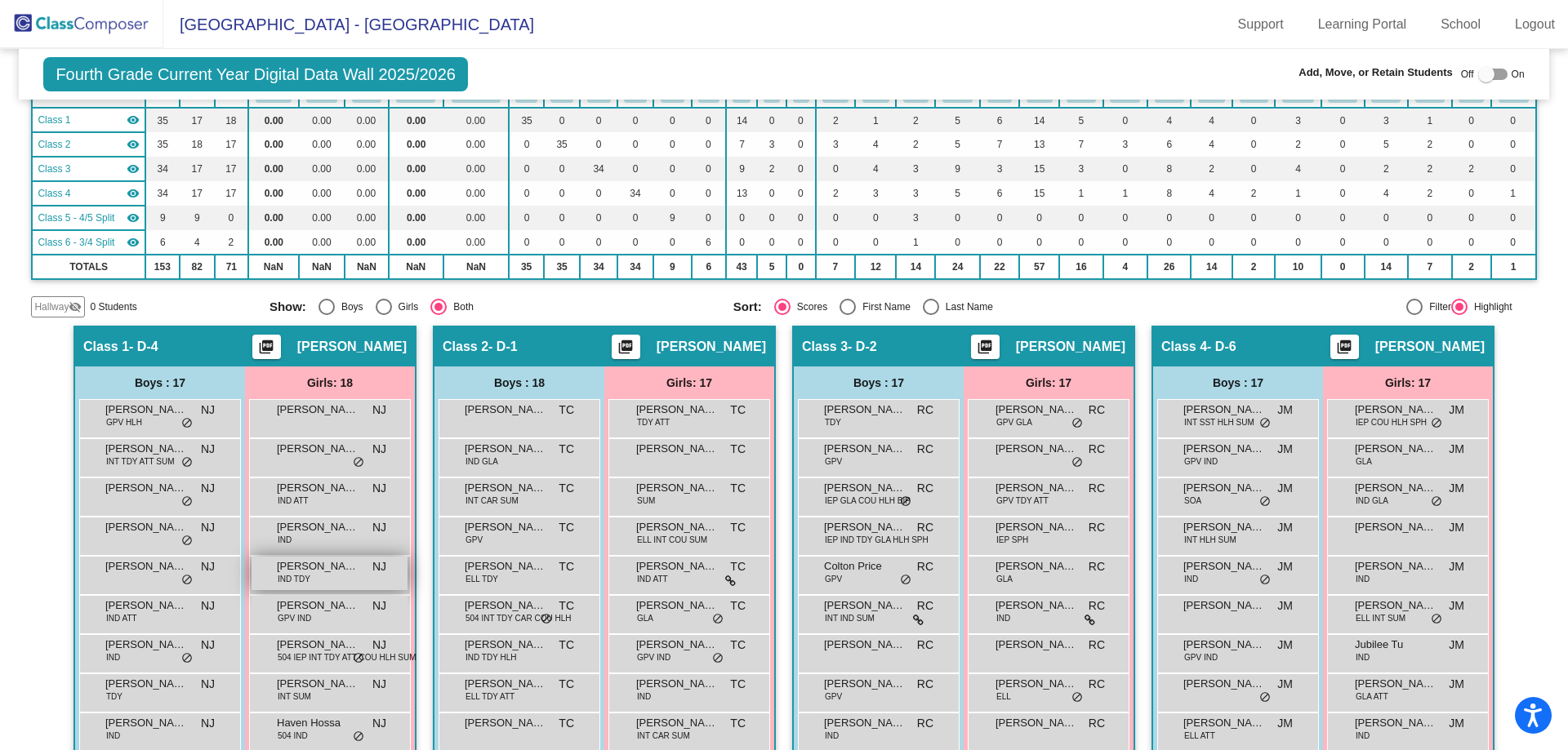
scroll to position [0, 0]
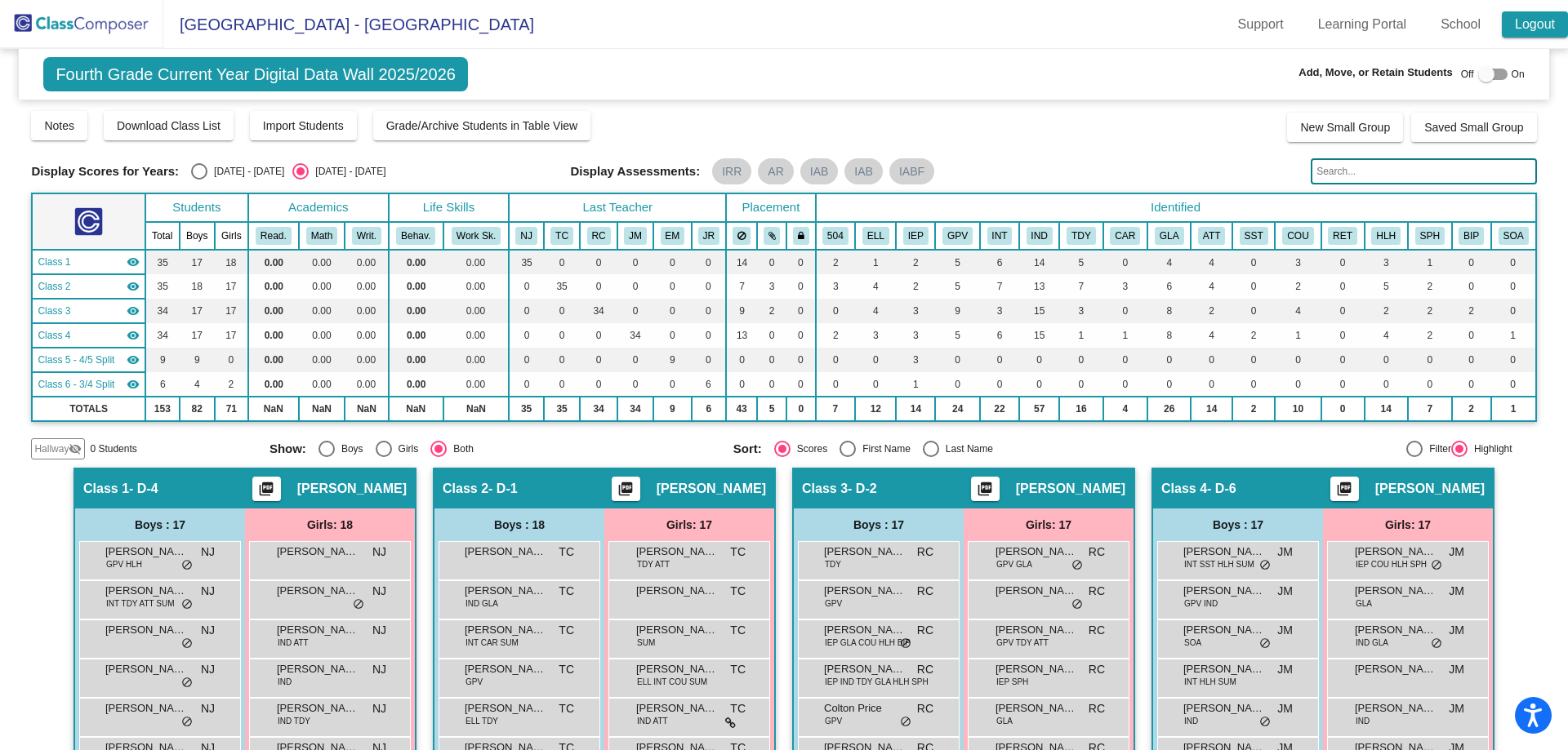
click at [1541, 29] on link "Logout" at bounding box center [1535, 24] width 66 height 26
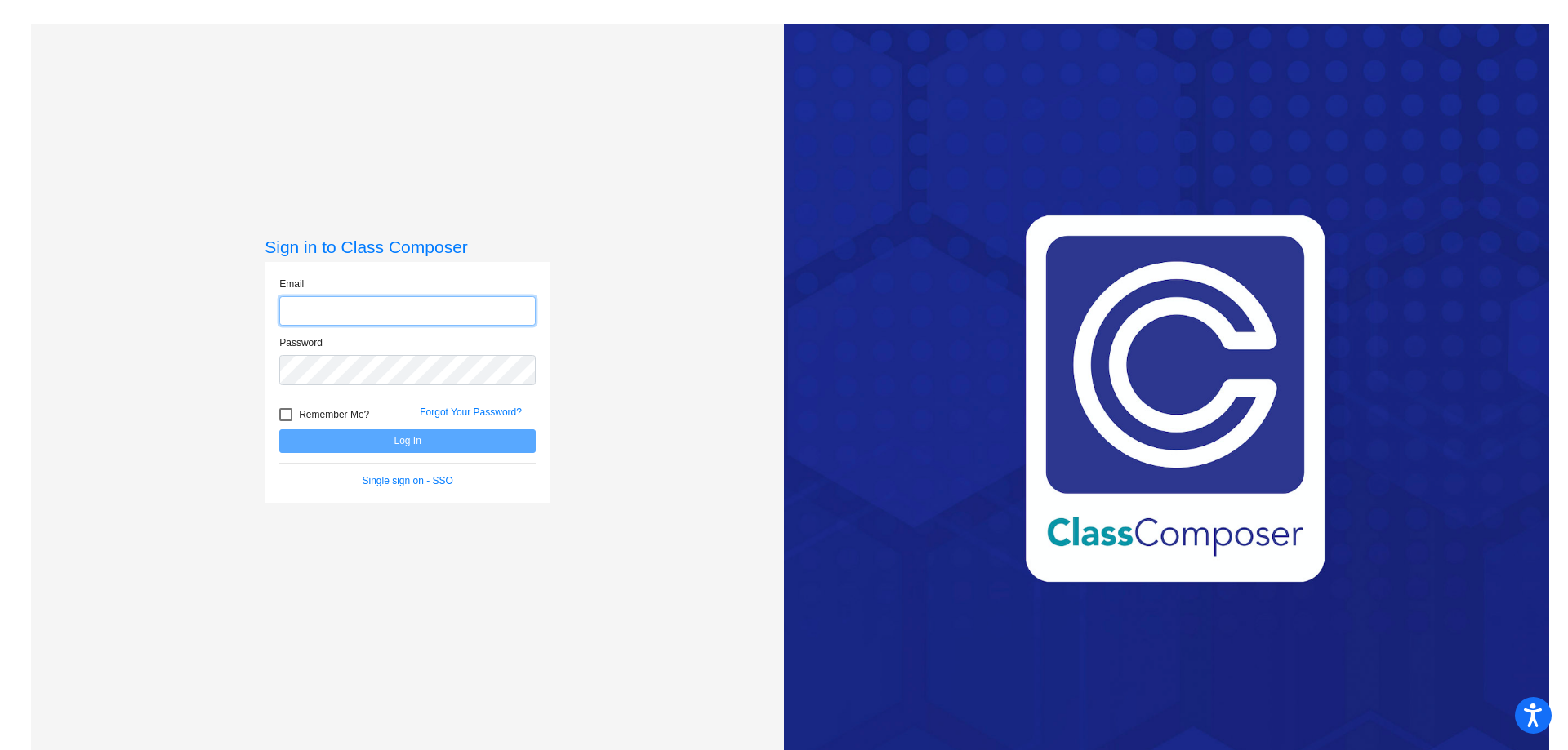
type input "[EMAIL_ADDRESS][DOMAIN_NAME]"
